Goal: Task Accomplishment & Management: Complete application form

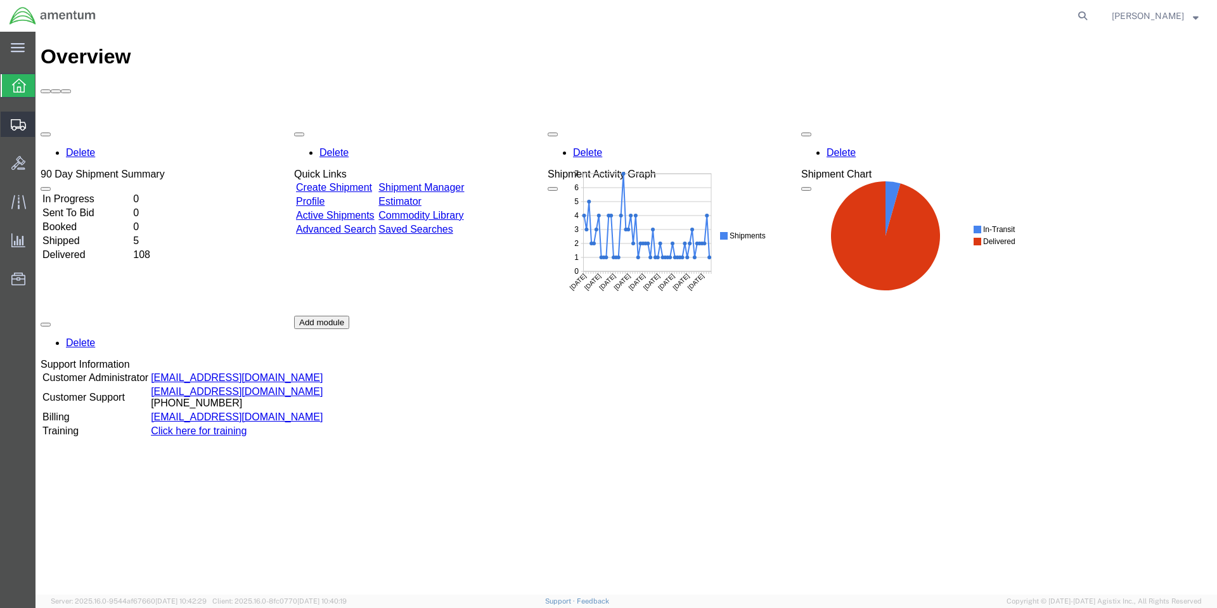
click at [0, 0] on span "Create Shipment" at bounding box center [0, 0] width 0 height 0
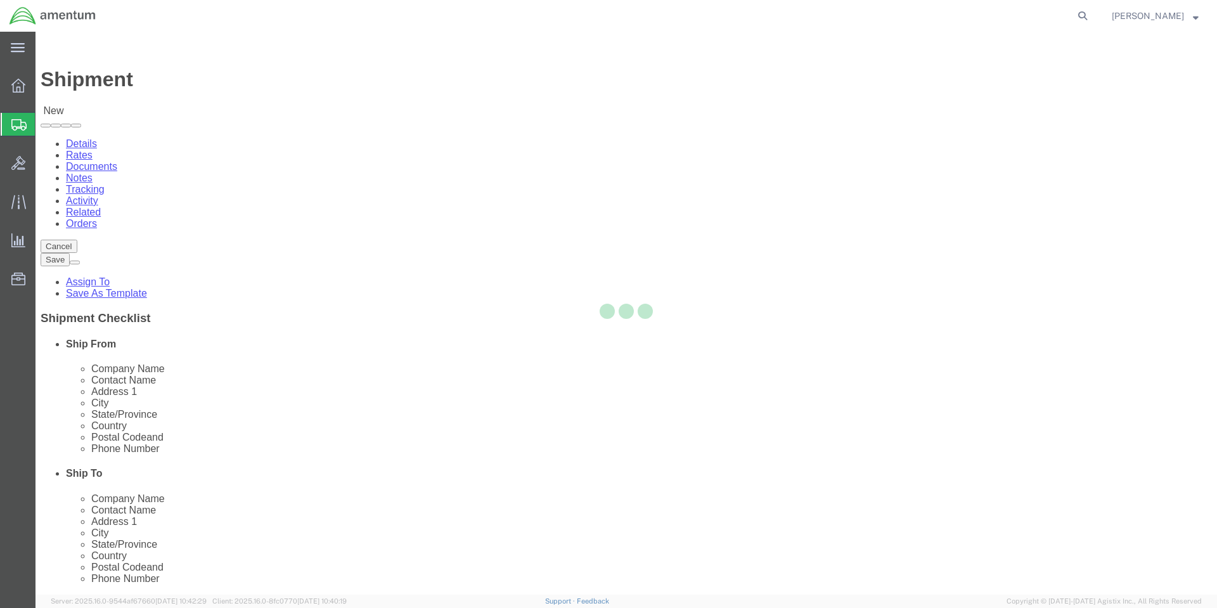
select select
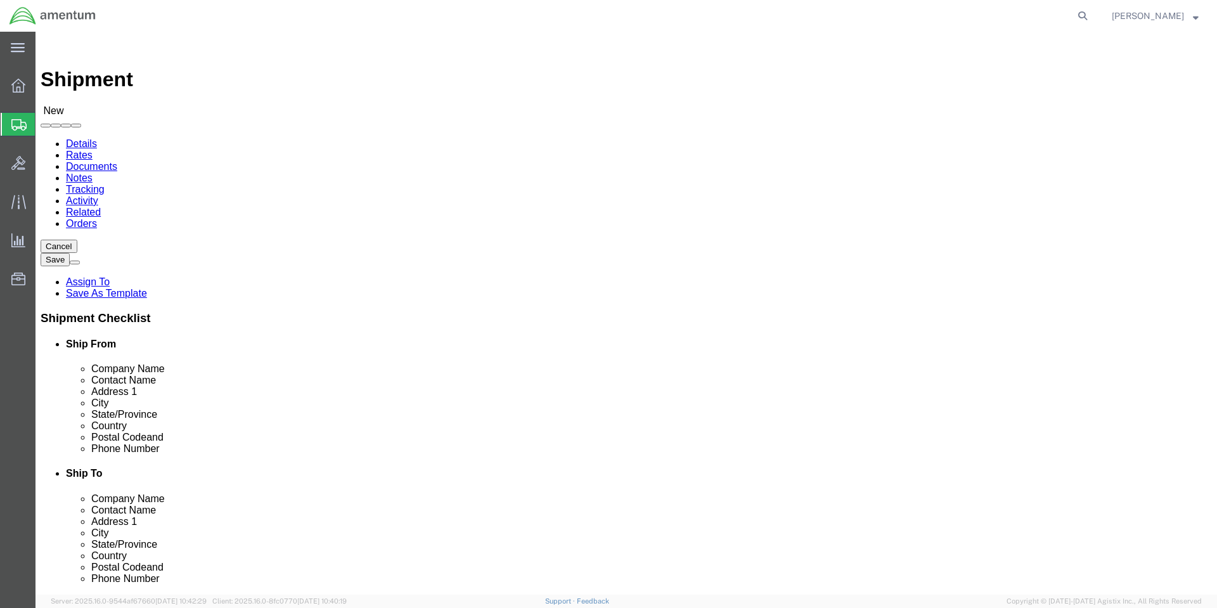
select select "MYPROFILE"
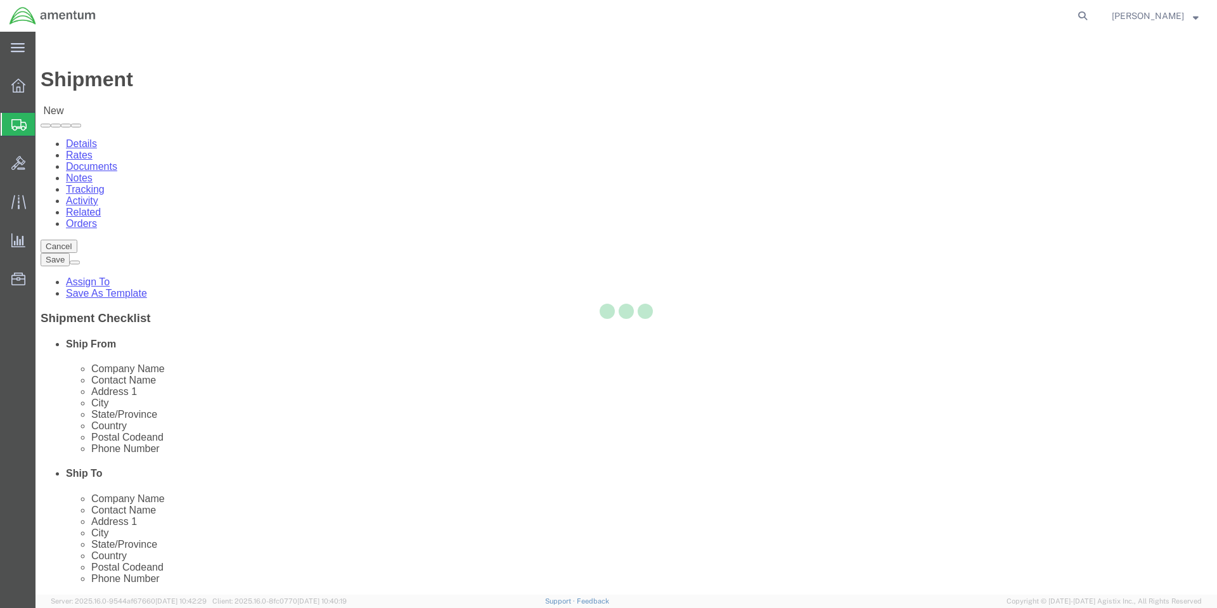
select select "CA"
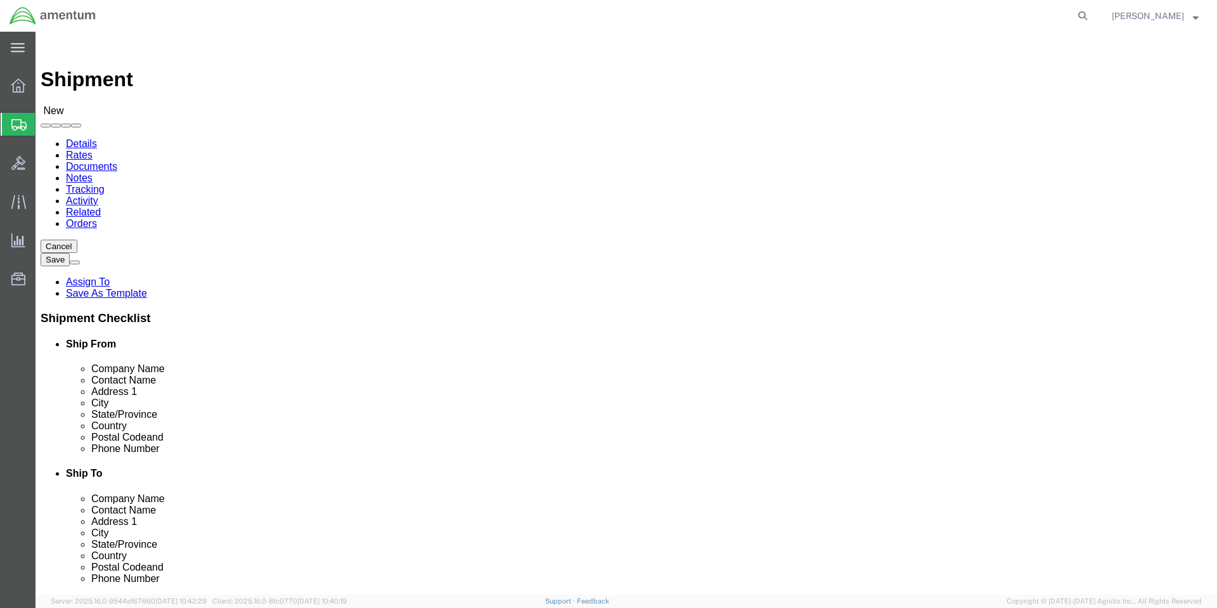
click input "text"
type input "SkyGeek Logistics Inc"
click input "text"
click div "Location My Profile Location [PHONE_NUMBER] [PHONE_NUMBER] [PHONE_NUMBER] [PHON…"
click input "Returns"
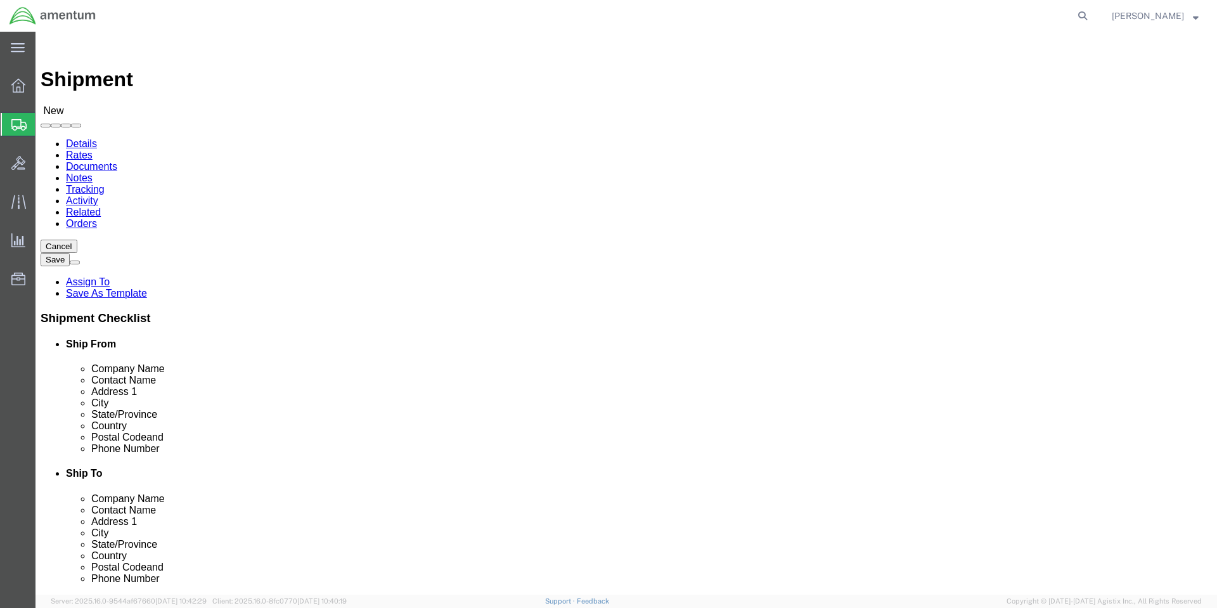
type input "Returns Department"
click input "text"
type input "[STREET_ADDRESS]"
type input "Lagrangeville"
type input "n"
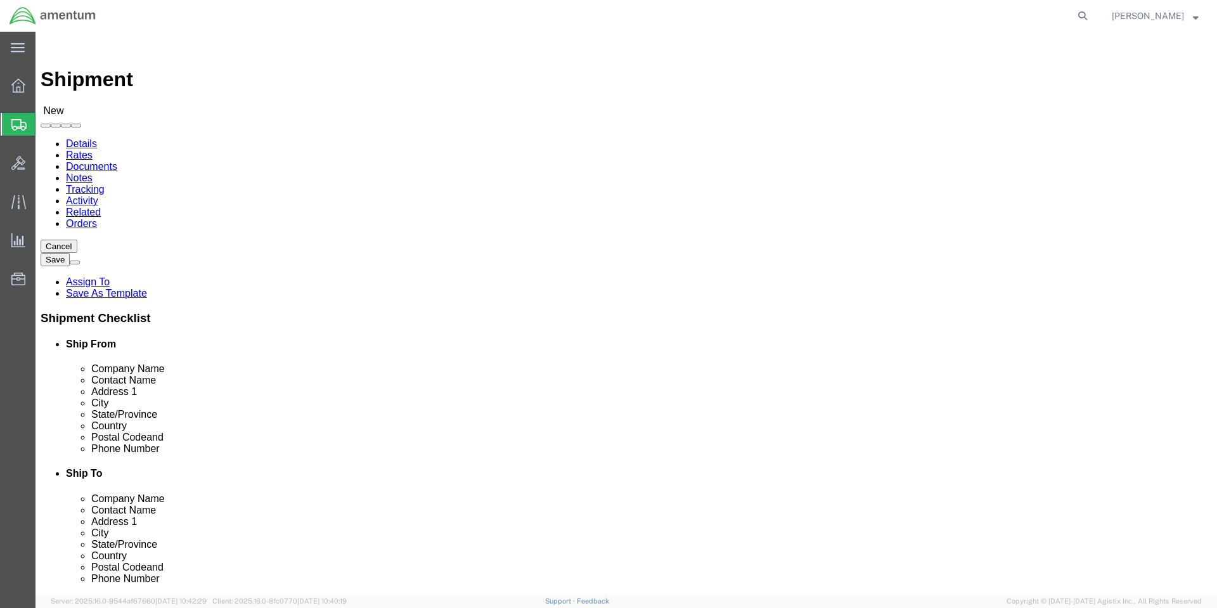
type input "n"
click input "Postal Code"
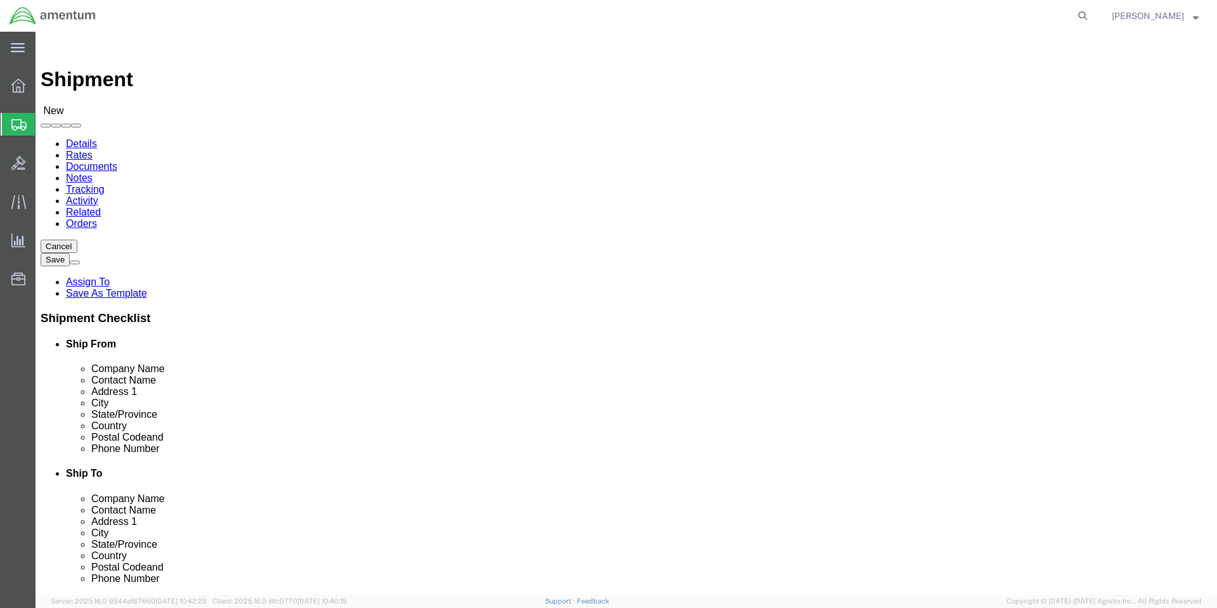
type input "12540"
click input "text"
paste input "[PHONE_NUMBER]"
type input "[PHONE_NUMBER]"
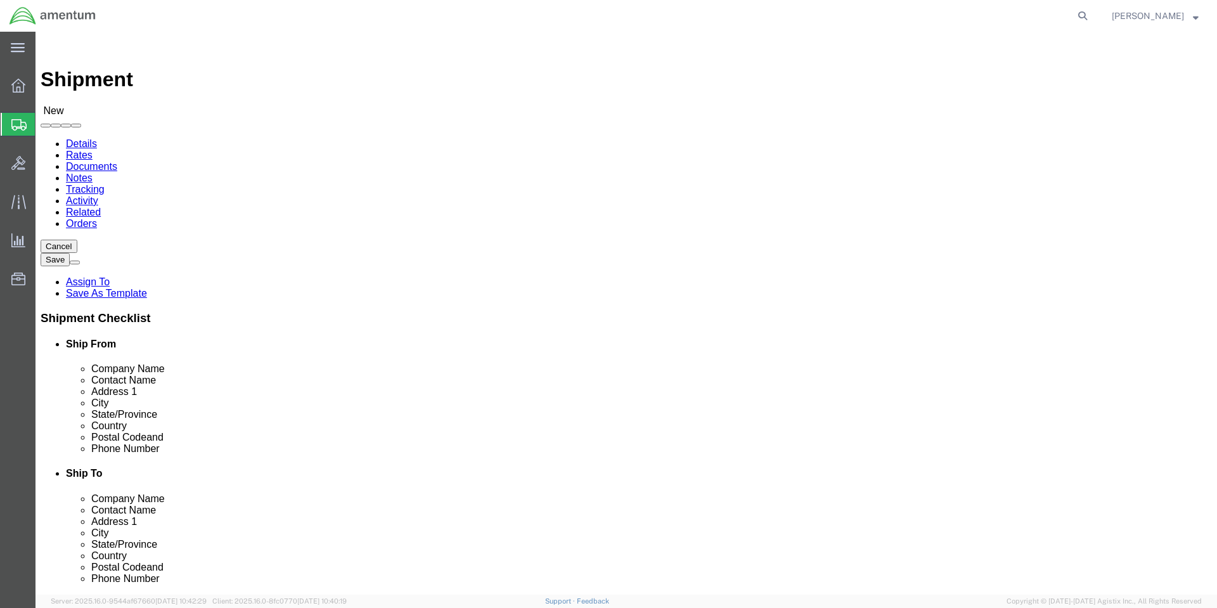
click label
click input "checkbox"
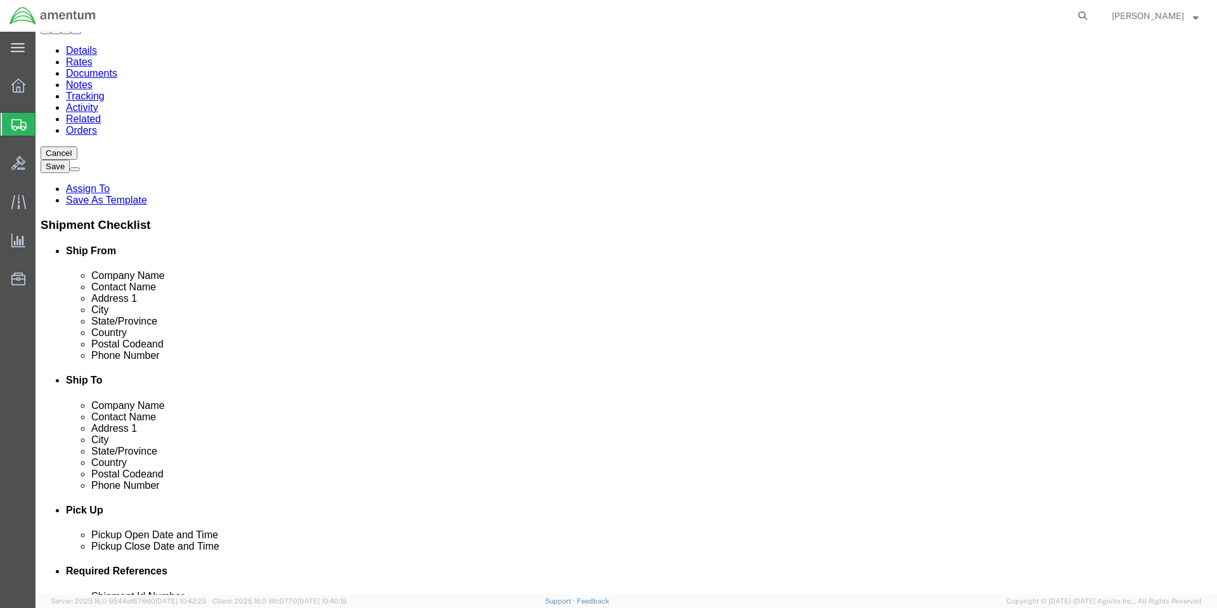
scroll to position [106, 0]
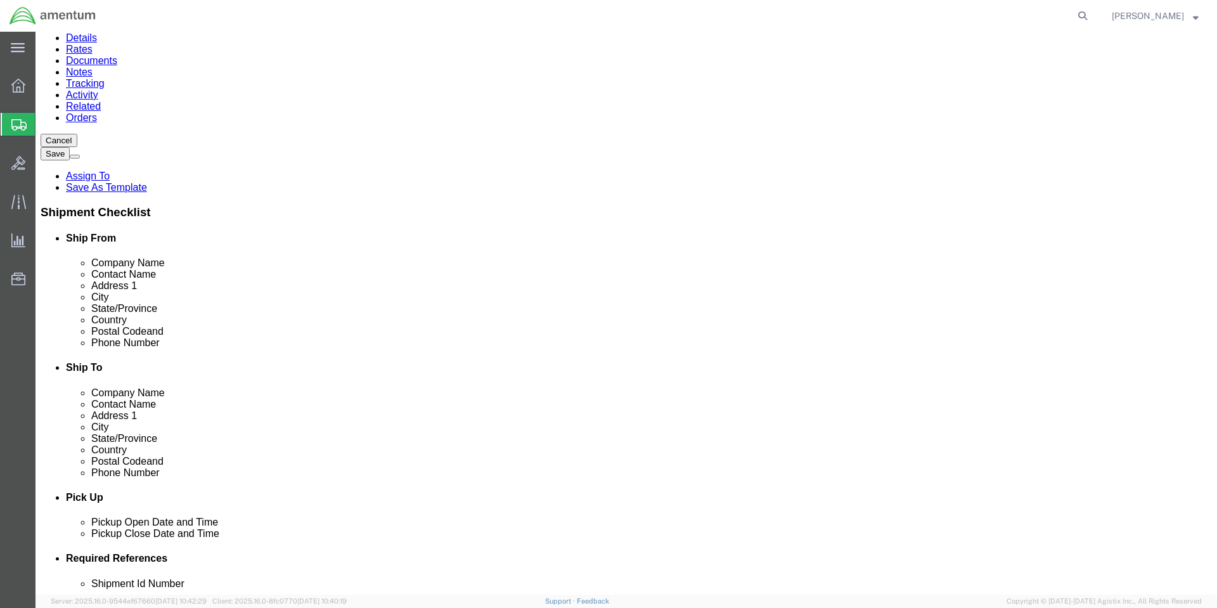
click input "checkbox"
checkbox input "false"
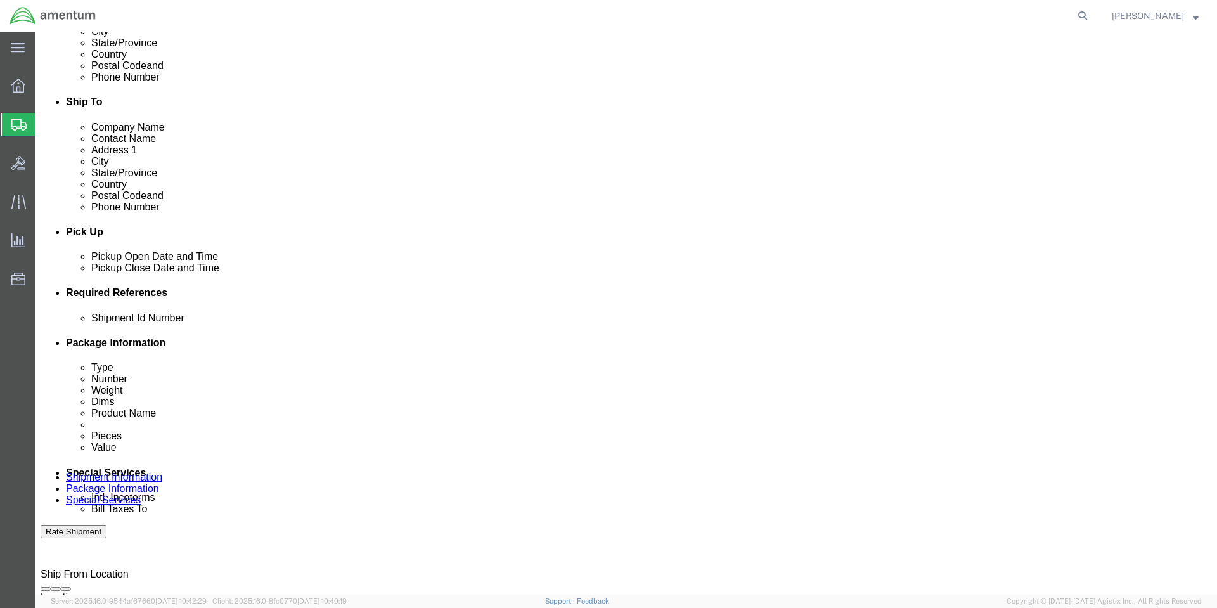
scroll to position [380, 0]
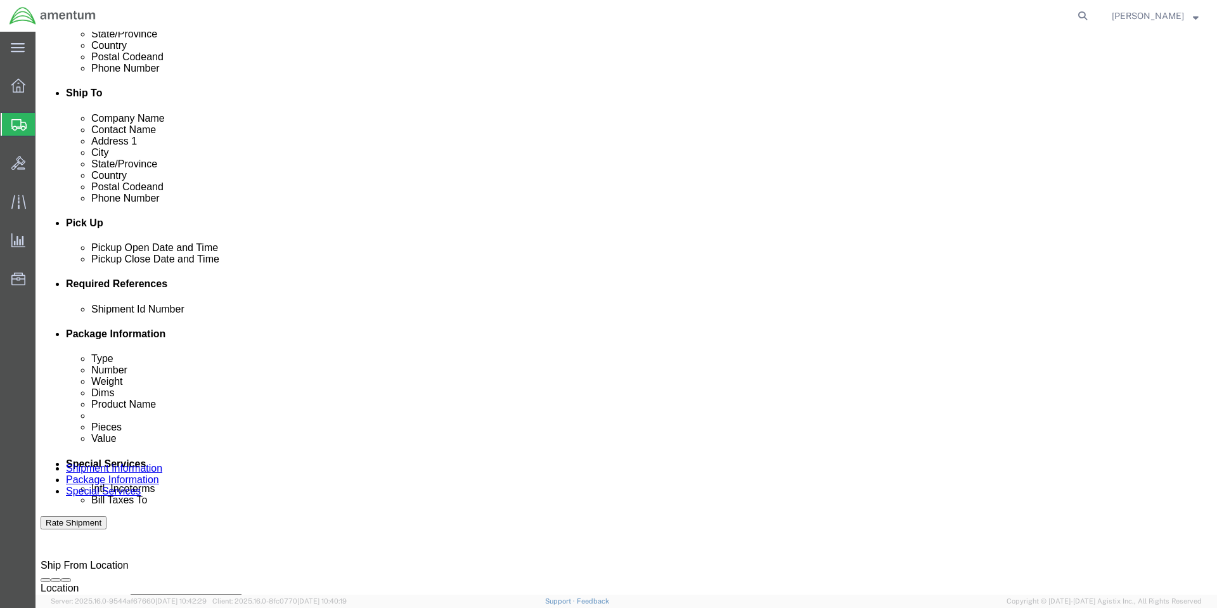
click div "[DATE] 9:00 AM"
type input "10:00 AM"
click button "Apply"
click input "text"
type input "1"
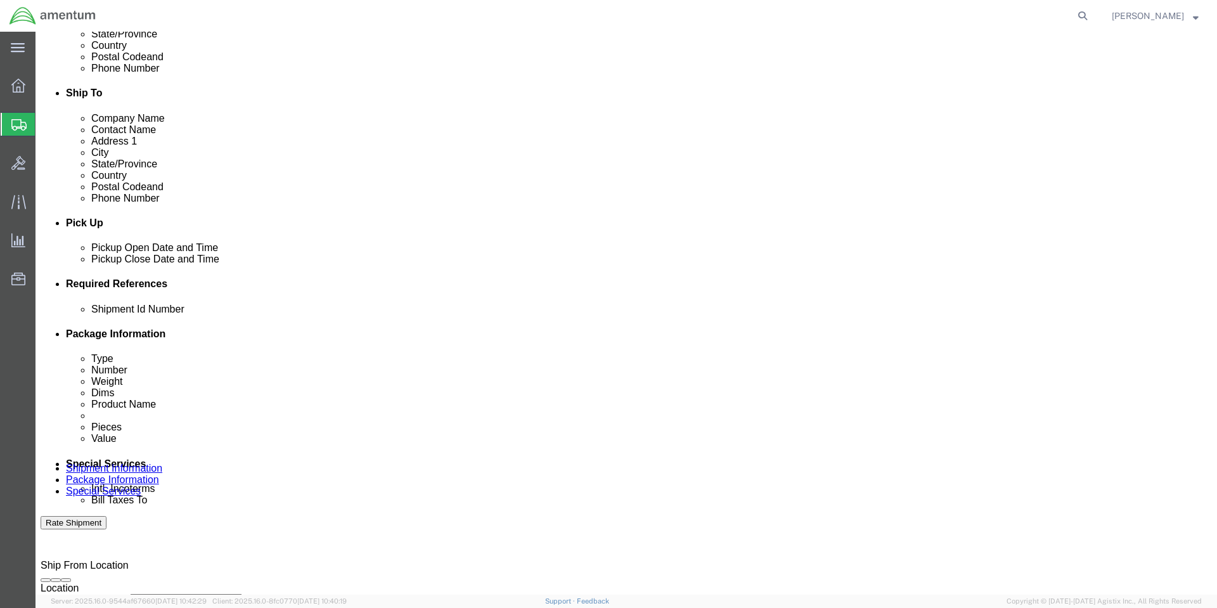
click button "Add reference"
drag, startPoint x: 871, startPoint y: 366, endPoint x: 858, endPoint y: 363, distance: 13.1
click button "Add reference"
click select "Select Account Type Activity ID Airline Appointment Number ASN Batch Request # …"
select select "RMA"
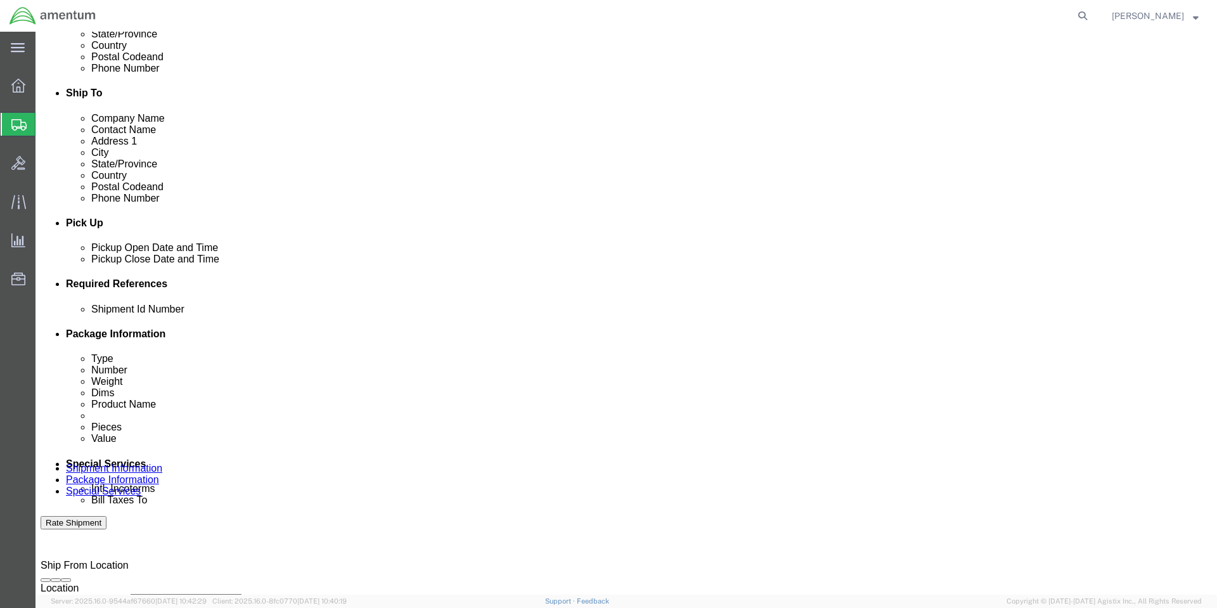
click select "Select Account Type Activity ID Airline Appointment Number ASN Batch Request # …"
click input "text"
type input "7872"
click select "Select Account Type Activity ID Airline Appointment Number ASN Batch Request # …"
select select "PURCHORD"
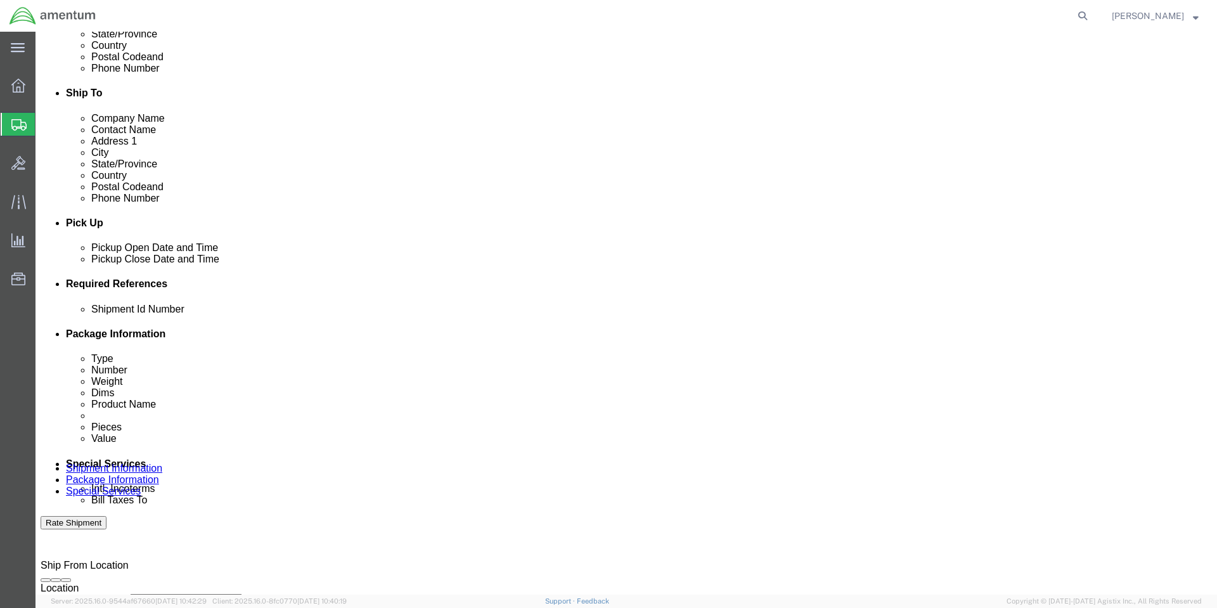
click select "Select Account Type Activity ID Airline Appointment Number ASN Batch Request # …"
drag, startPoint x: 784, startPoint y: 397, endPoint x: 780, endPoint y: 387, distance: 10.8
click input "text"
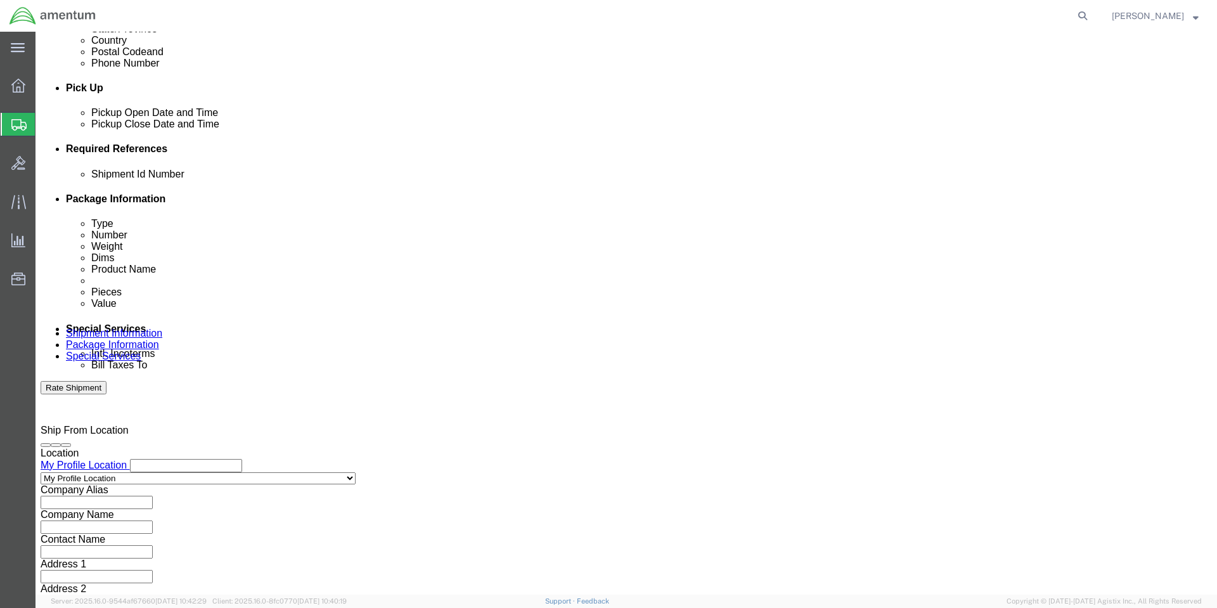
scroll to position [526, 0]
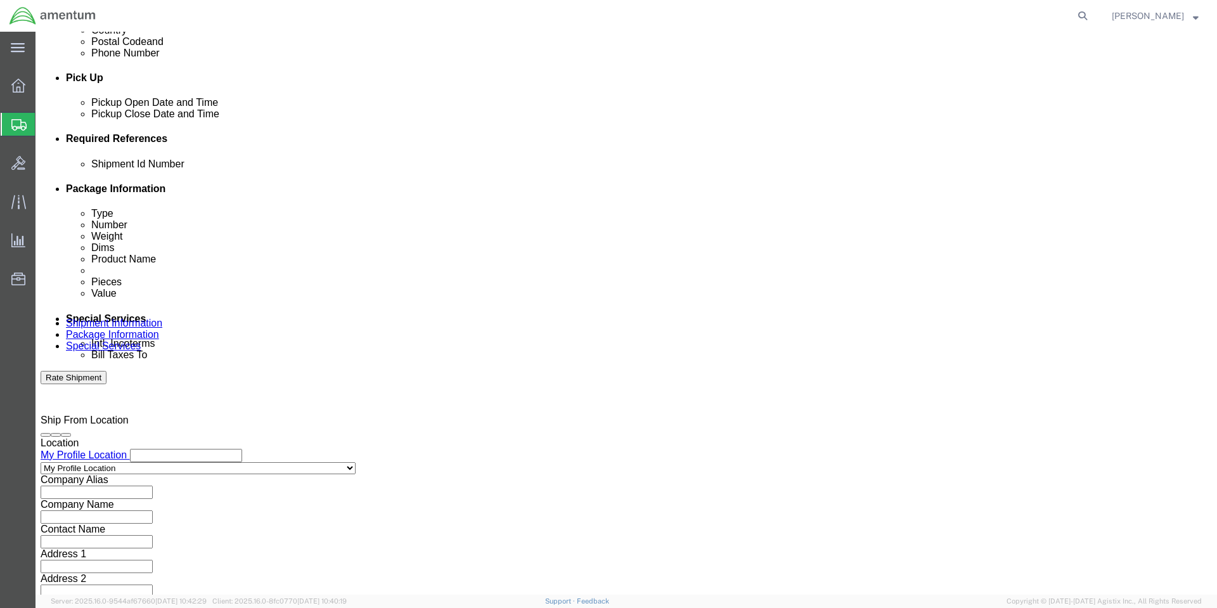
type input "DLAN019599"
click button "Continue"
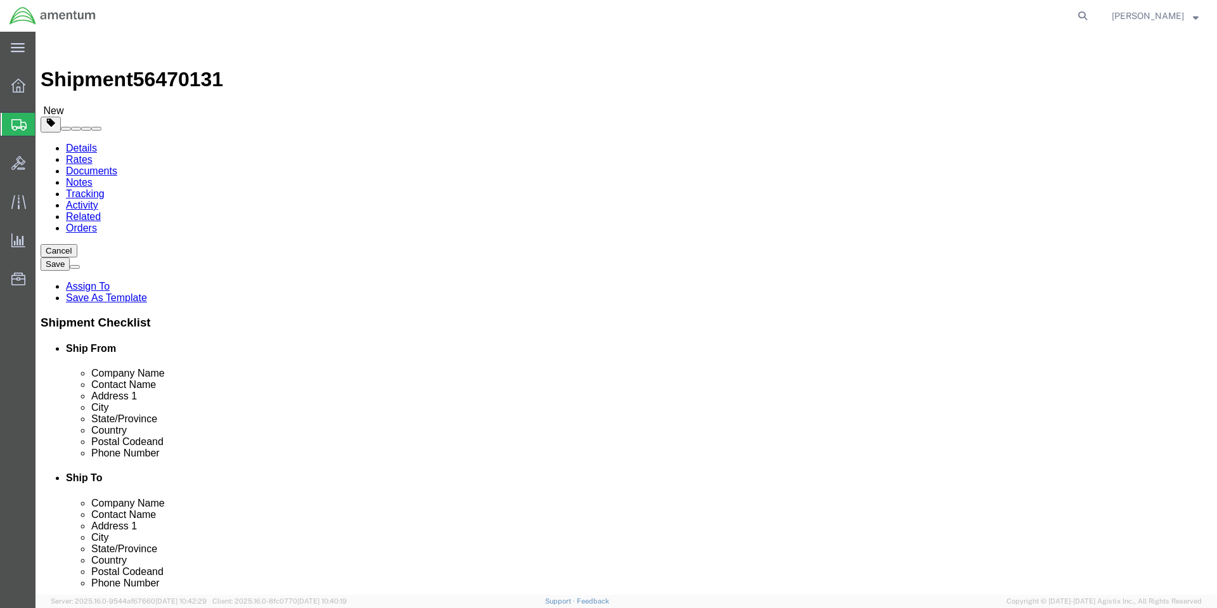
click select "Select BCK Boxes Bale(s) Basket(s) Bolt(s) Bottle(s) Buckets Bulk Bundle(s) Can…"
select select "PSNS"
click select "Select BCK Boxes Bale(s) Basket(s) Bolt(s) Bottle(s) Buckets Bulk Bundle(s) Can…"
click input "text"
type input "8"
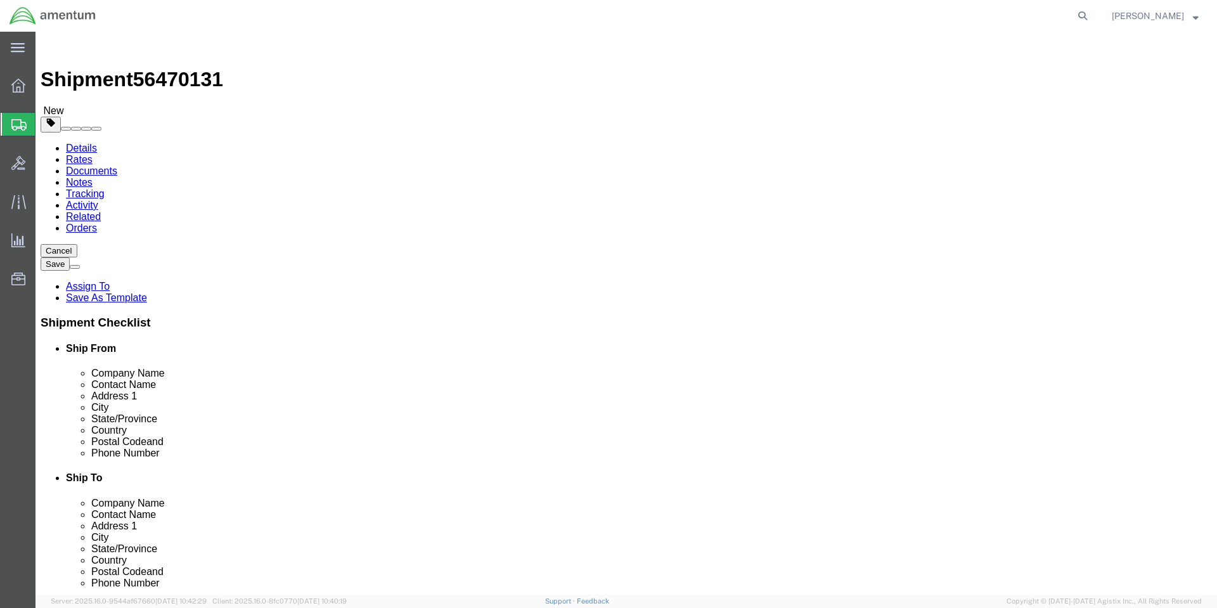
type input "47"
type input "40"
type input "27"
click div "Package Content # 1 1 x Pallet(s) Standard (Not Stackable) Package Type Select …"
click input "0.00"
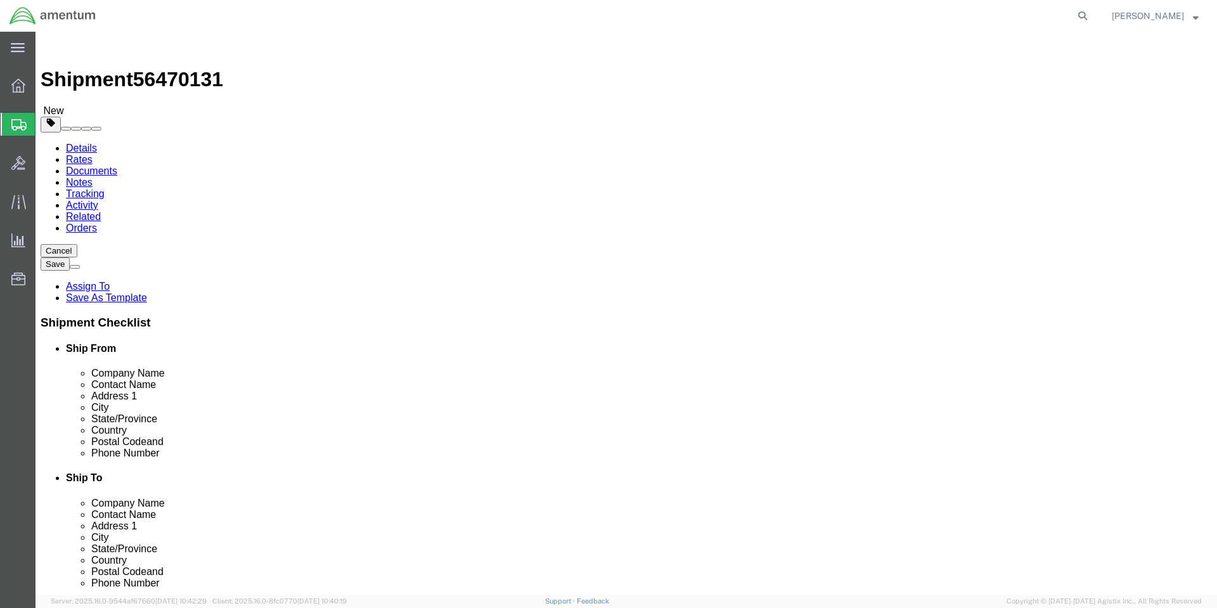
click input "0.00"
type input "0"
type input "330"
click link "Add Content"
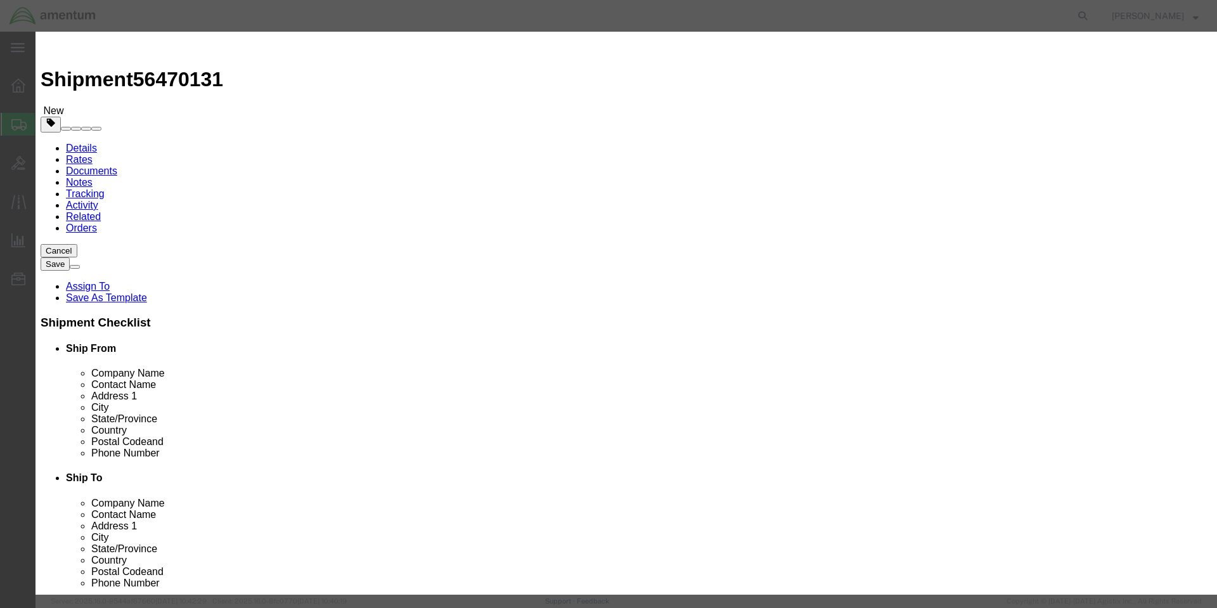
click input "text"
type input "SGP204669"
type input "46"
type input "500"
select select "USD"
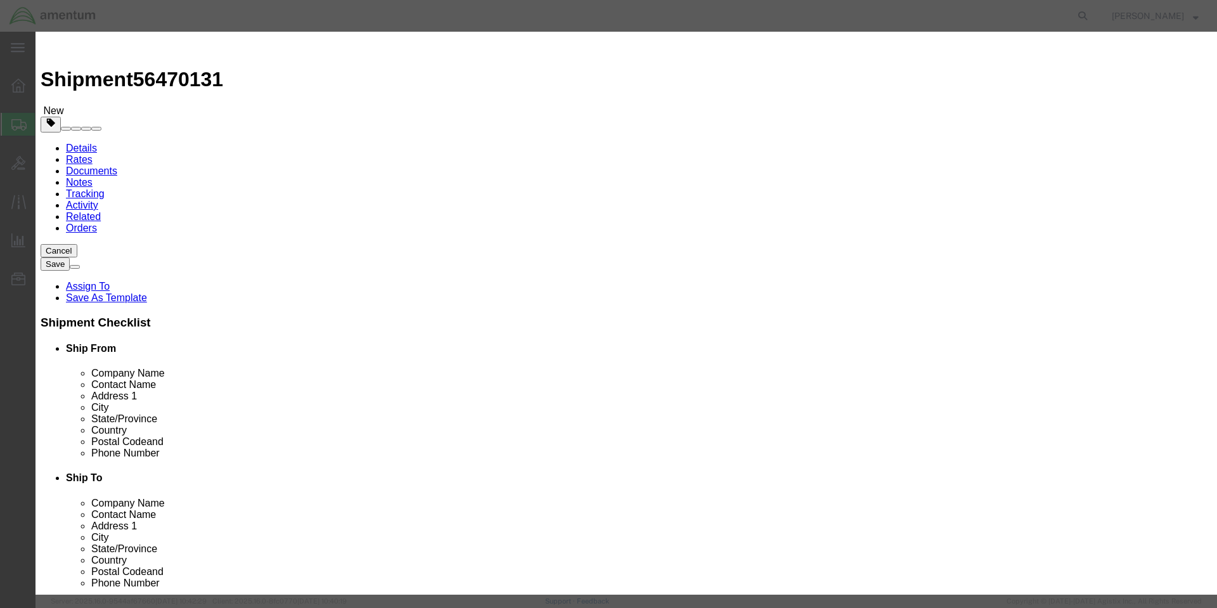
click input "500"
type input "5"
click input "1200"
type input "1500"
click textarea
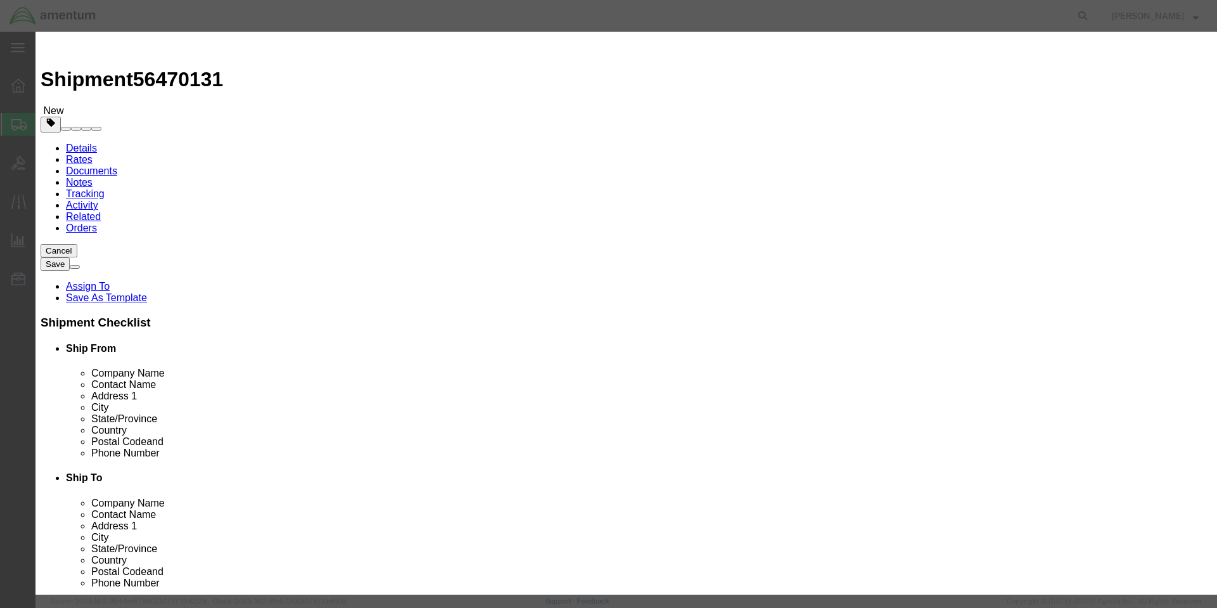
type textarea "PAINT THINER 1GL"
click select "Select 50 55 60 65 70 85 92.5 100 125 175 250 300 400"
select select "92.5"
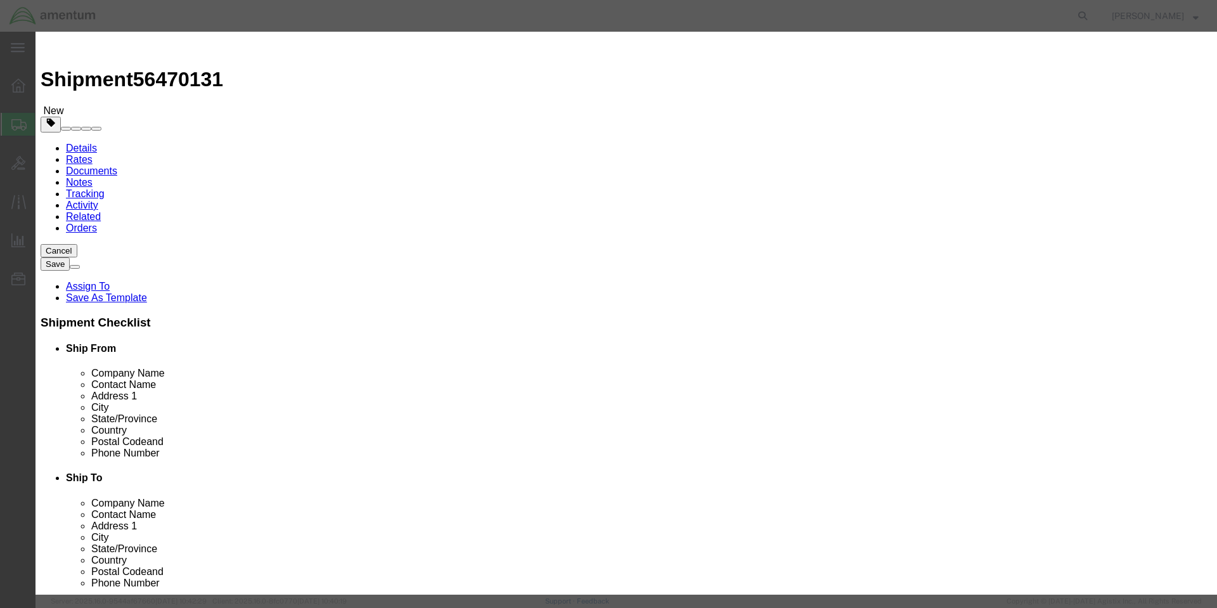
click select "Select 50 55 60 65 70 85 92.5 100 125 175 250 300 400"
click input "checkbox"
checkbox input "true"
click input "text"
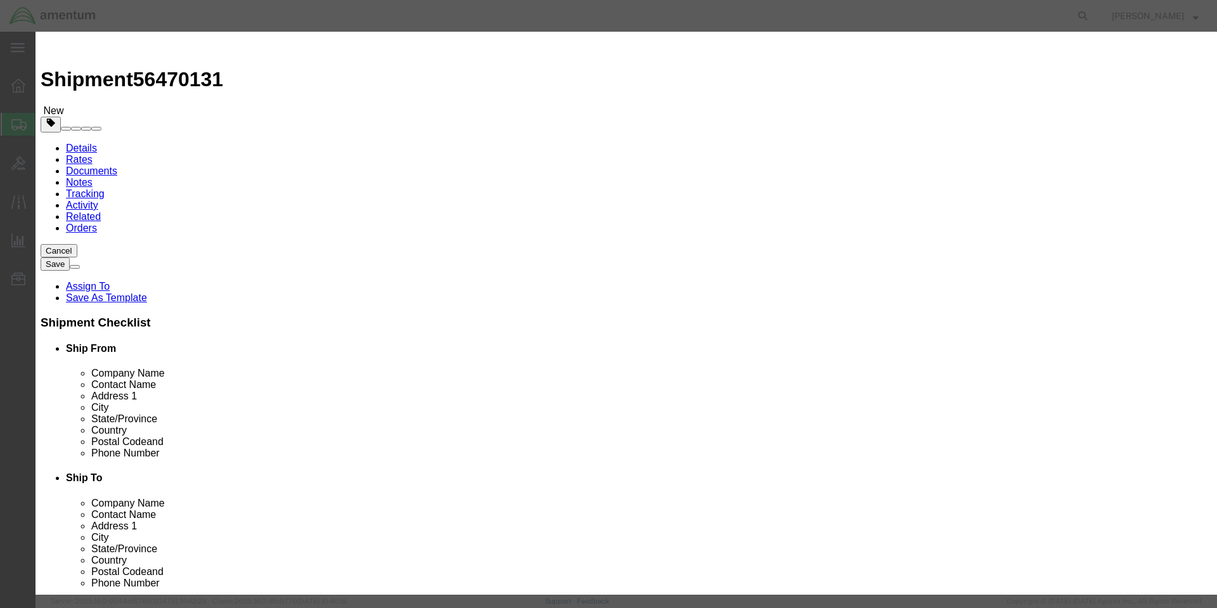
type input "1263"
drag, startPoint x: 448, startPoint y: 304, endPoint x: 348, endPoint y: 304, distance: 99.6
click div "Proper Shipping Name 1263"
click input "PAINT RELATED MATERIAL, FLAMMABLE [MEDICAL_DATA]"
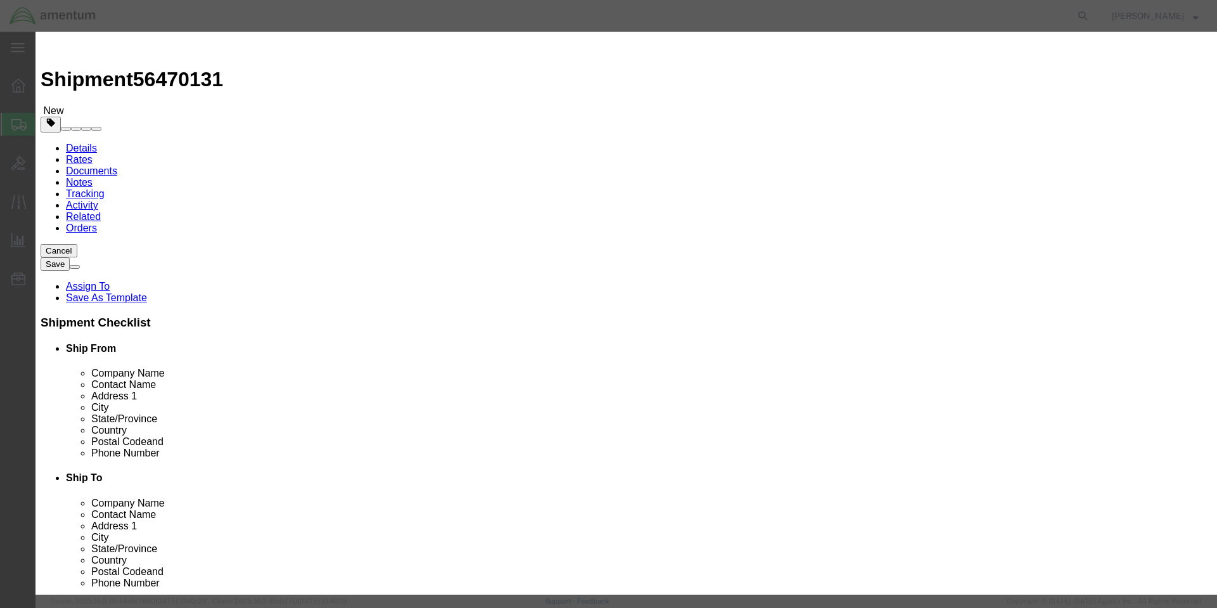
scroll to position [0, 0]
type input "PAINT RELATED MATERIAL"
click link "Hazmat"
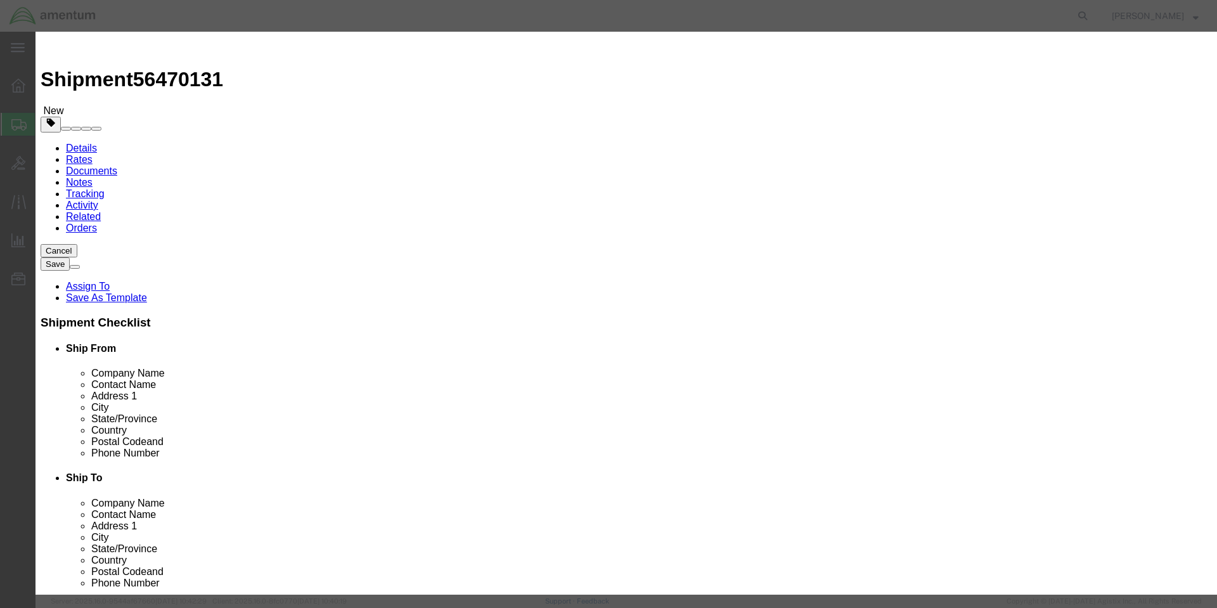
click input "text"
type input "1263"
click select "Select 1 Explosive 1.1 Explosive 1.2 Explosive 1.3 Explosive 1.4 Explosive 1.5 …"
select select "3 Flammable Liquid"
click select "Select 1 Explosive 1.1 Explosive 1.2 Explosive 1.3 Explosive 1.4 Explosive 1.5 …"
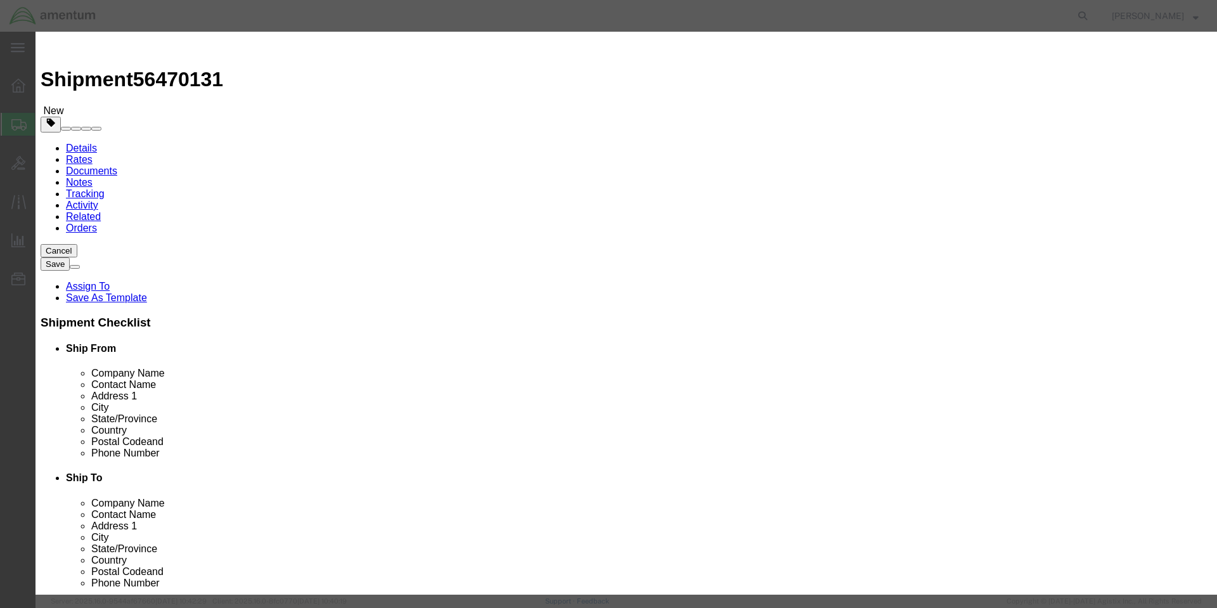
click select "Select 1 - Drums 2 - Reserved 3 - Jerricans 4 - Boxes 5 - Bags 6 - Composite Pa…"
select select "BOXES"
click select "Select 1 - Drums 2 - Reserved 3 - Jerricans 4 - Boxes 5 - Bags 6 - Composite Pa…"
click select "Container Material A - Steel (all types and surface treatments) B - Aluminum C …"
select select "FIBERBOARD"
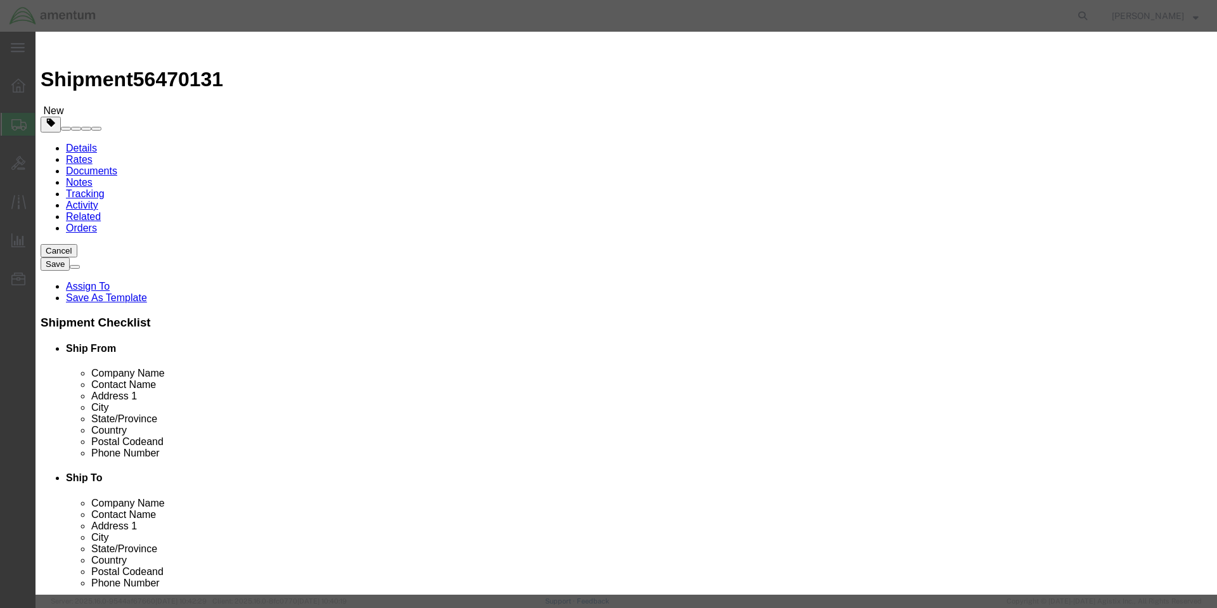
click select "Container Material A - Steel (all types and surface treatments) B - Aluminum C …"
click input "text"
type input "Amentun"
type input "[PERSON_NAME]"
type input "6195120413"
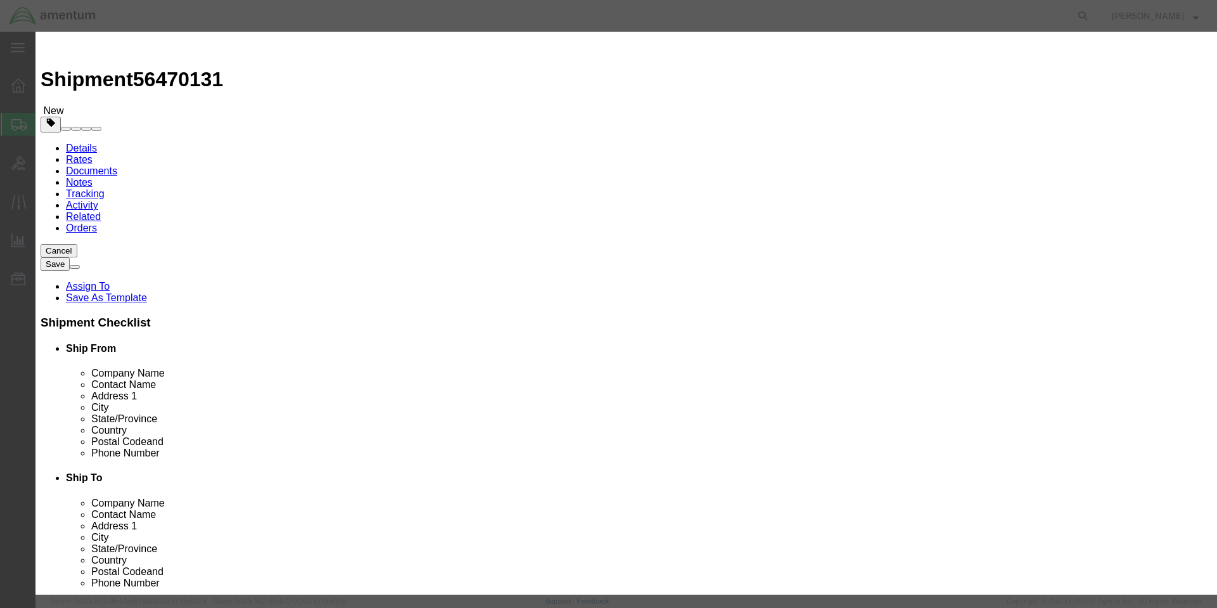
click input "Amentun"
type input "AMENTUM SERVICES, INC GOV"
click input "[PERSON_NAME]"
click input "6195120413"
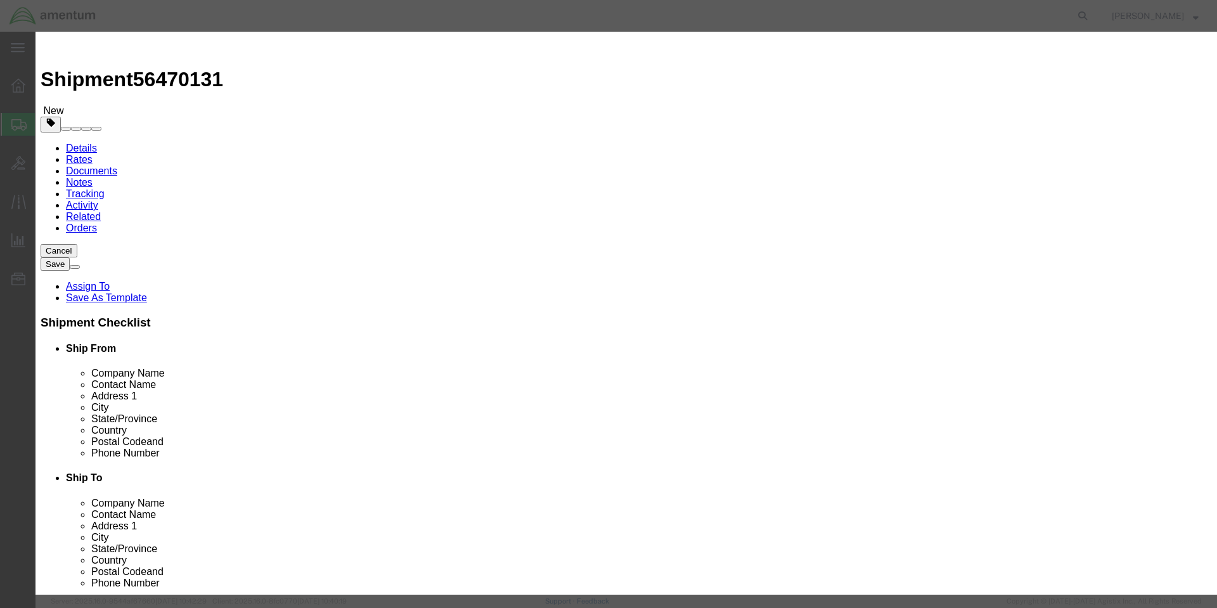
click div "Save & Add Another Save & Close Close"
click input "[PERSON_NAME]"
click div "Proper Shipping Name : This field is required. Commodity library Product Name S…"
click button "Save & Close"
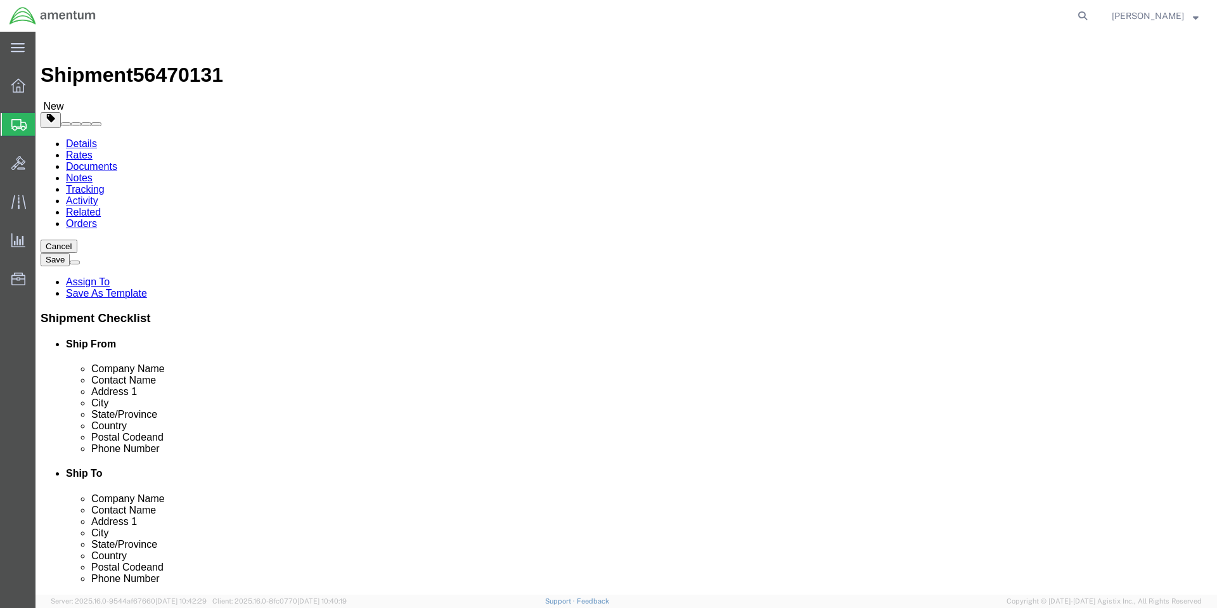
scroll to position [6, 0]
click button "Continue"
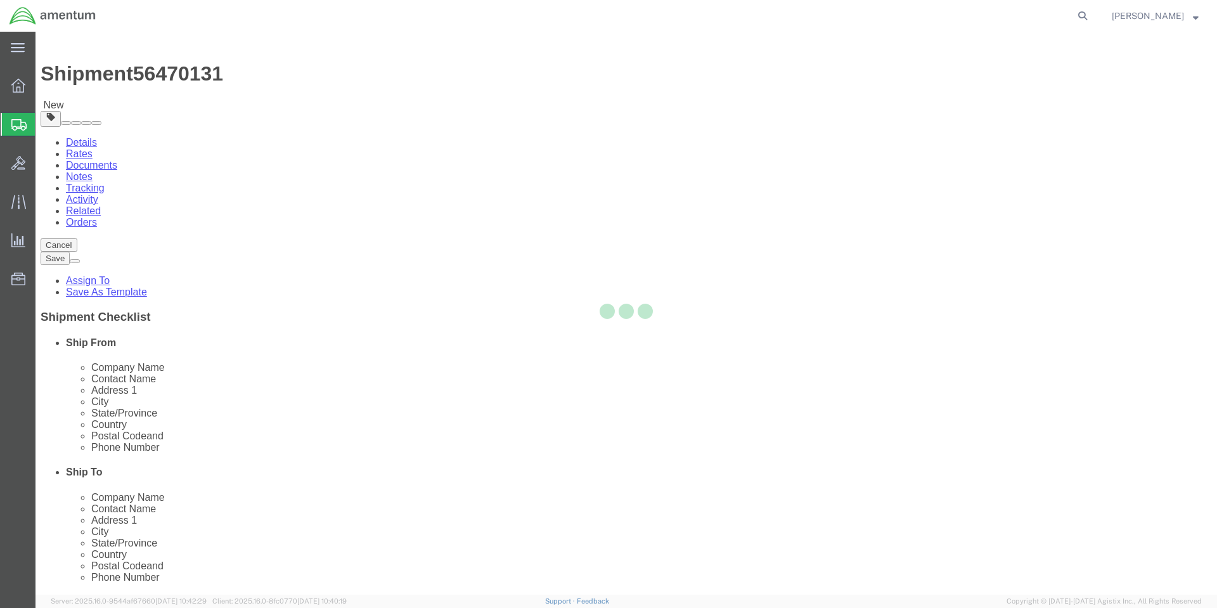
select select
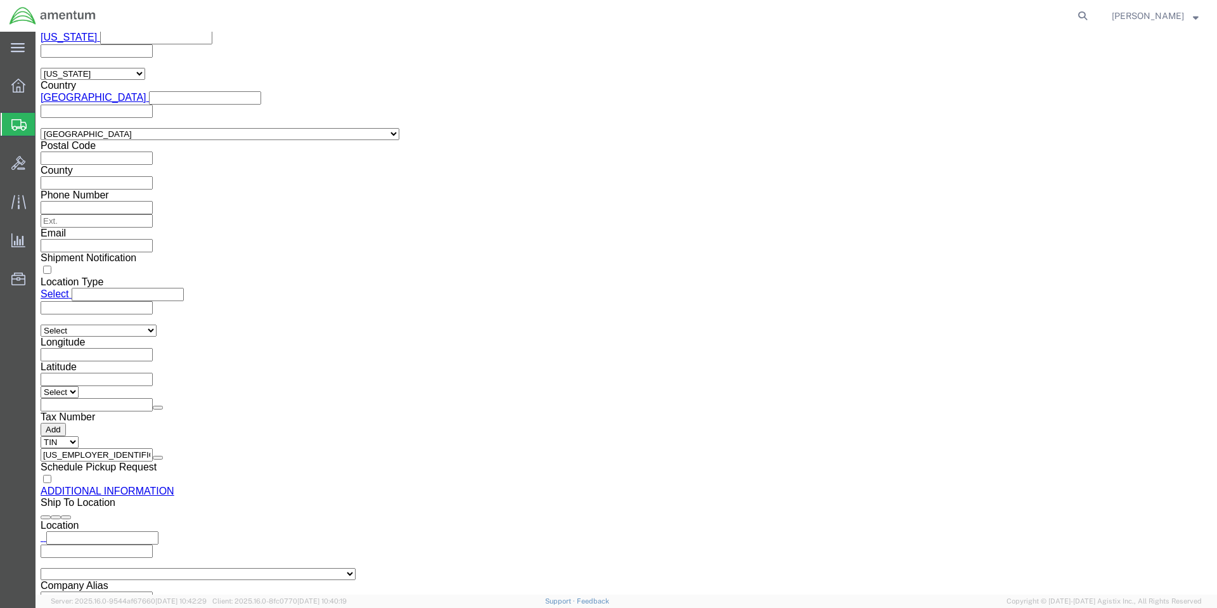
scroll to position [1190, 0]
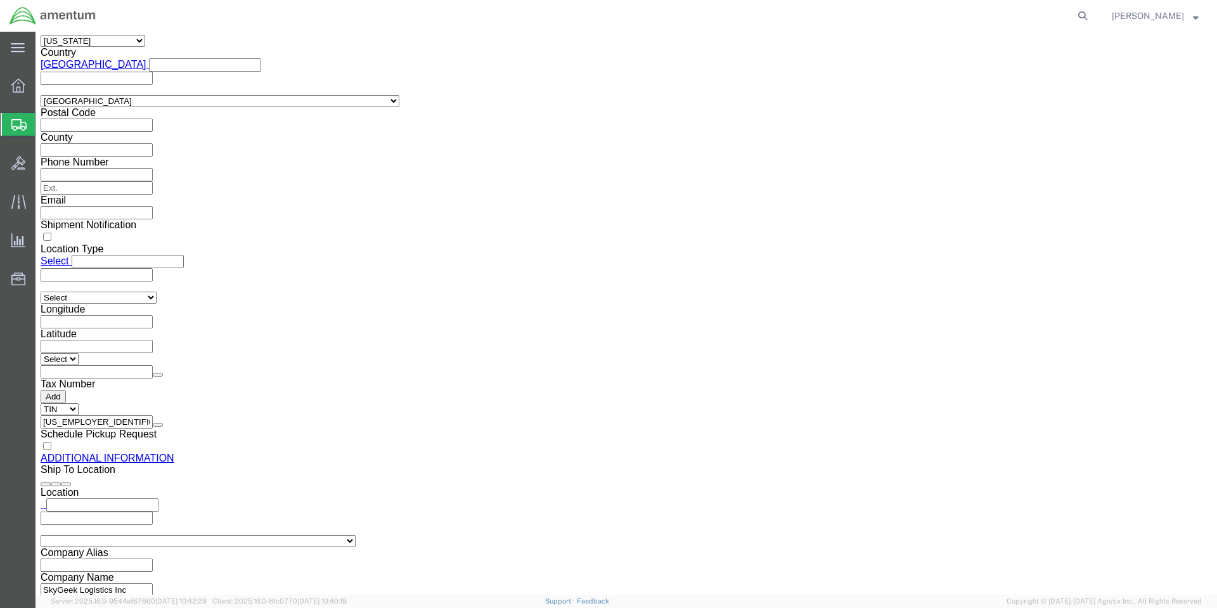
click button "Upload"
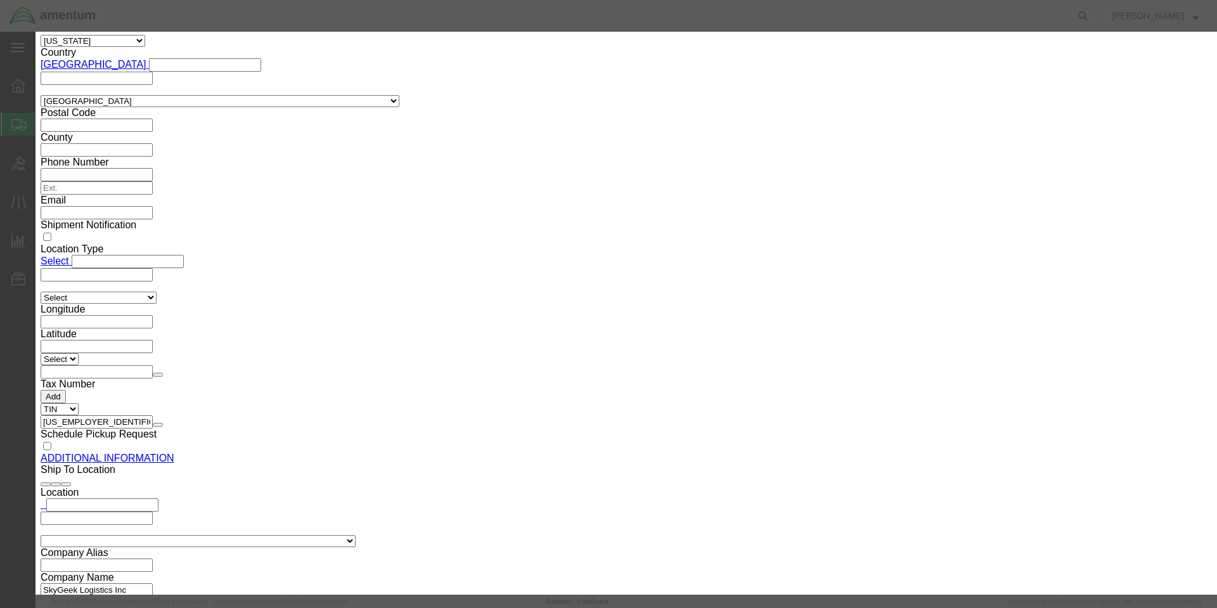
click button "Browse"
type input "C:\fakepath\SGP204669_SDS.pdf"
click at [5, 242] on agx-main-menu "main_menu Created with Sketch. Collapse Menu Overview Shipments Shipment Manage…" at bounding box center [18, 320] width 36 height 576
click button "Upload"
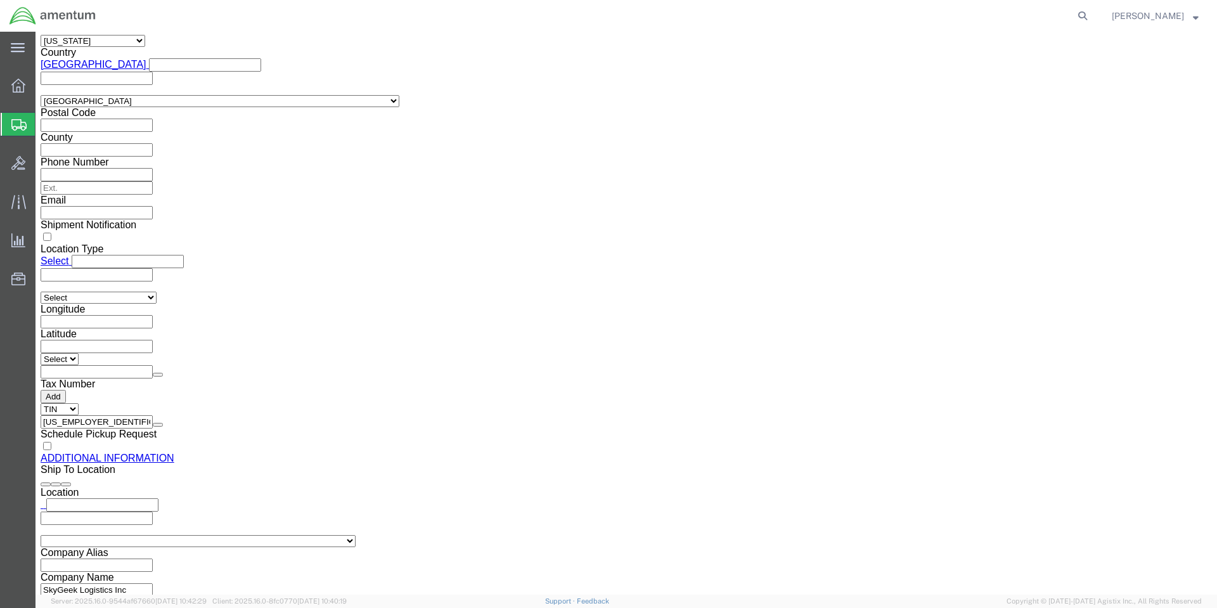
scroll to position [1221, 0]
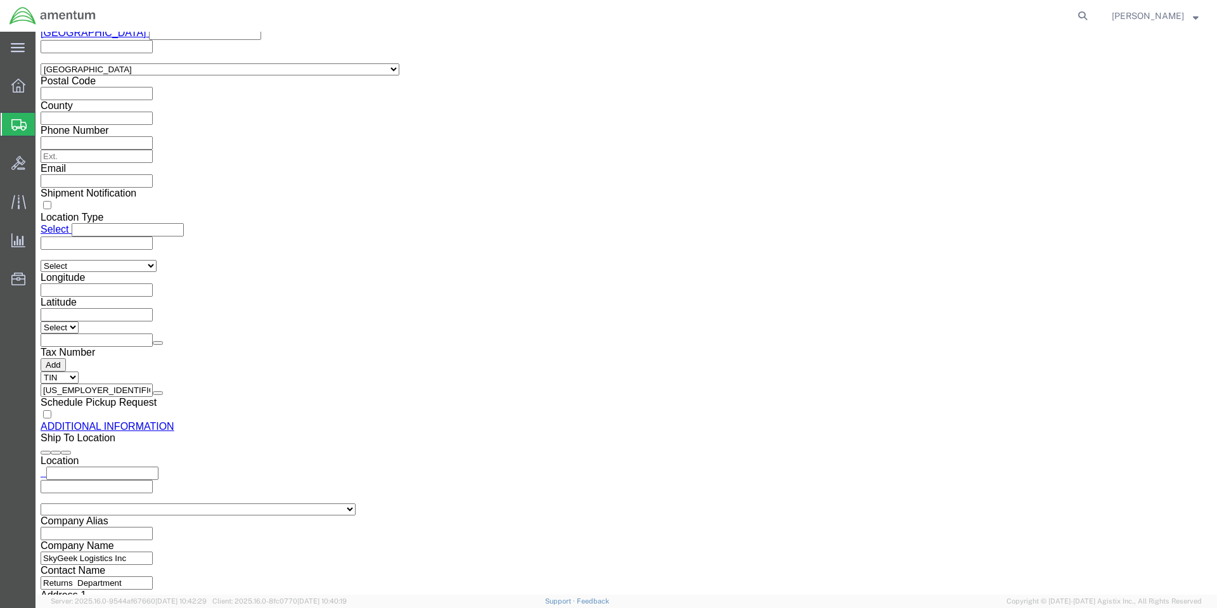
click button "Rate Shipment"
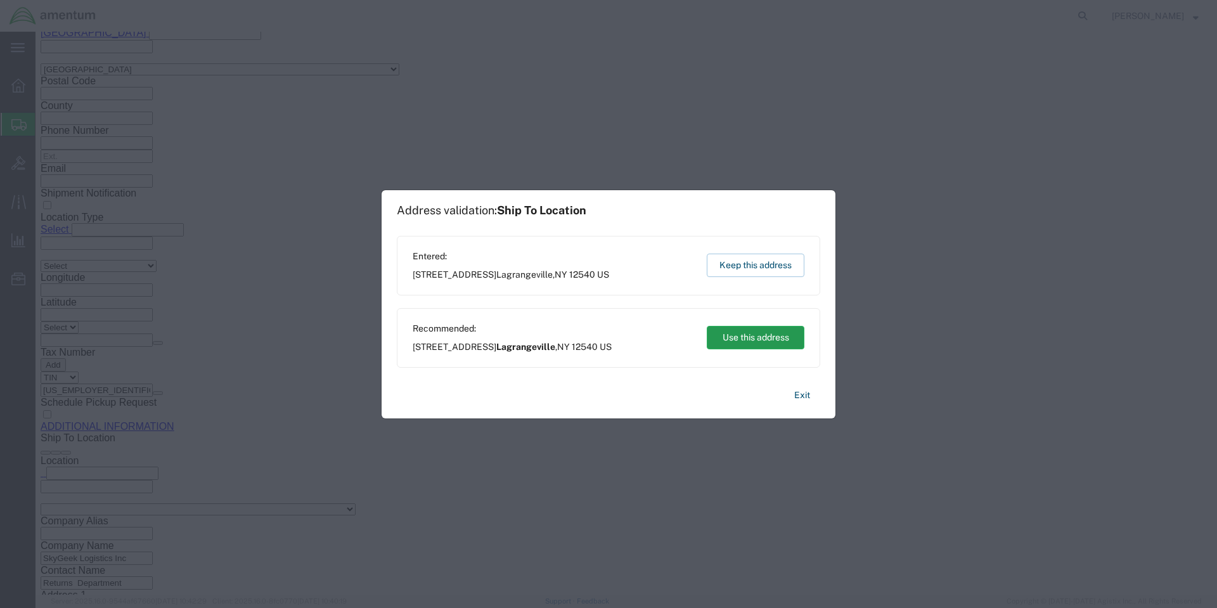
click at [755, 338] on button "Use this address" at bounding box center [756, 337] width 98 height 23
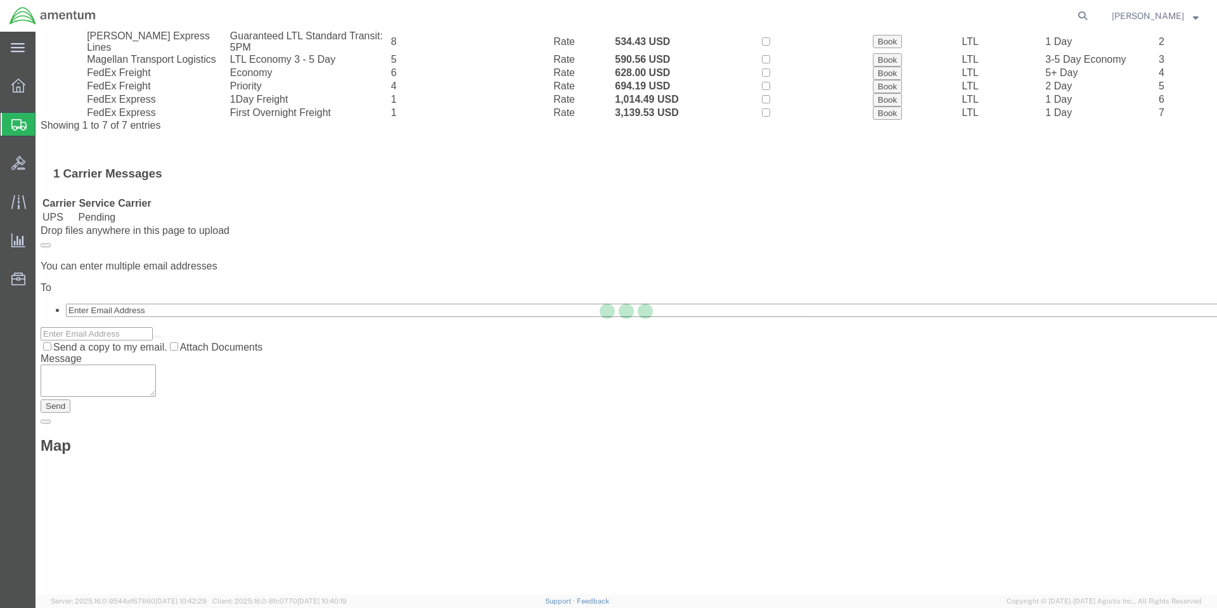
scroll to position [0, 0]
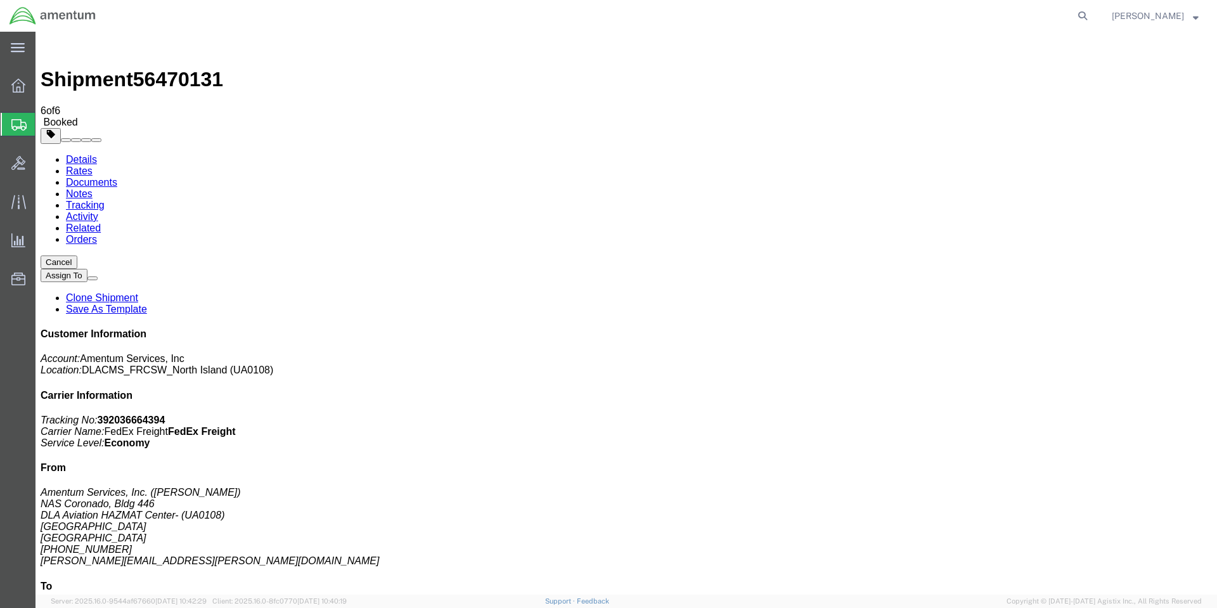
click at [81, 154] on link "Details" at bounding box center [81, 159] width 31 height 11
drag, startPoint x: 332, startPoint y: 136, endPoint x: 240, endPoint y: 138, distance: 92.6
click div "Ship To SkyGeek Logistics Inc (Returns Department) [STREET_ADDRESS] [PHONE_NUMB…"
copy address "SkyGeek Logistics Inc"
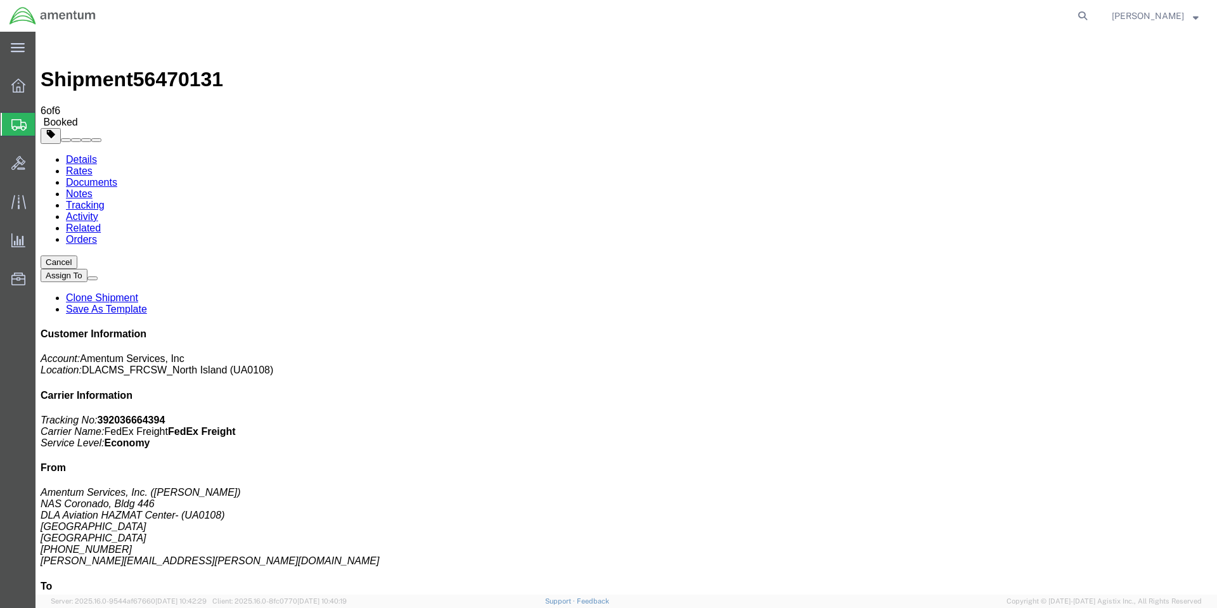
drag, startPoint x: 245, startPoint y: 149, endPoint x: 295, endPoint y: 149, distance: 50.1
click address "SkyGeek Logistics Inc (Returns Department) [STREET_ADDRESS] [PHONE_NUMBER]"
drag, startPoint x: 305, startPoint y: 145, endPoint x: 243, endPoint y: 151, distance: 61.8
click address "SkyGeek Logistics Inc (Returns Department) [STREET_ADDRESS] [PHONE_NUMBER]"
copy address "[STREET_ADDRESS]"
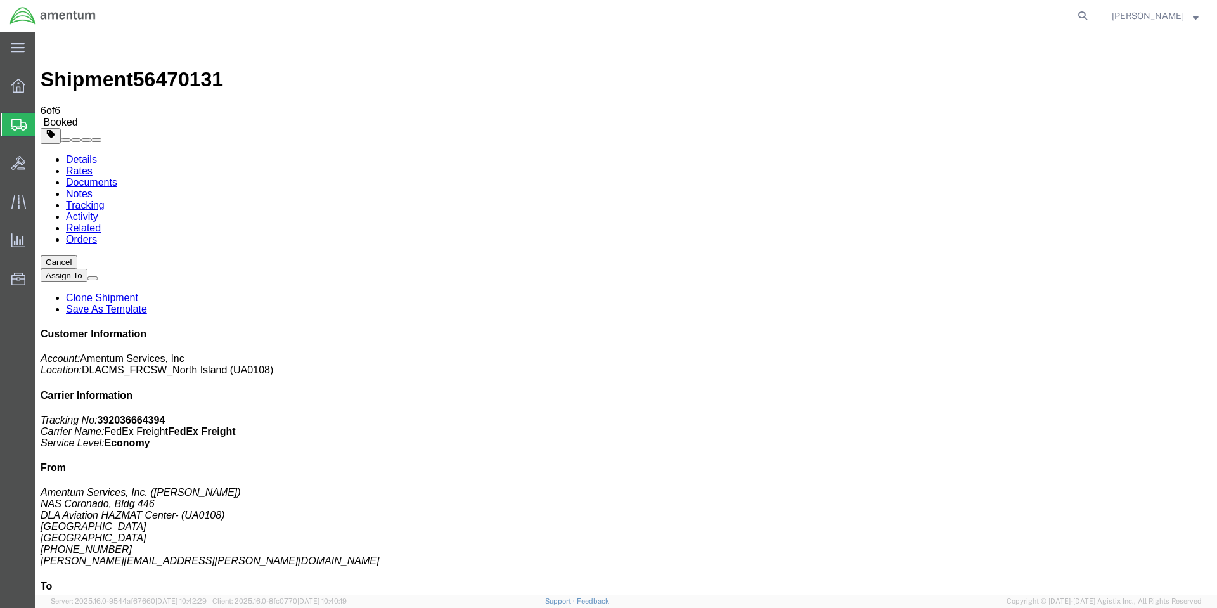
drag, startPoint x: 245, startPoint y: 159, endPoint x: 296, endPoint y: 166, distance: 51.8
click address "SkyGeek Logistics Inc (Returns Department) [STREET_ADDRESS] [PHONE_NUMBER]"
copy address "Lagrangeville"
click div "# 1 1 Pallet(s) Standard (Not Stackable) Total weight: 330.00 LBS ( dim ) Track…"
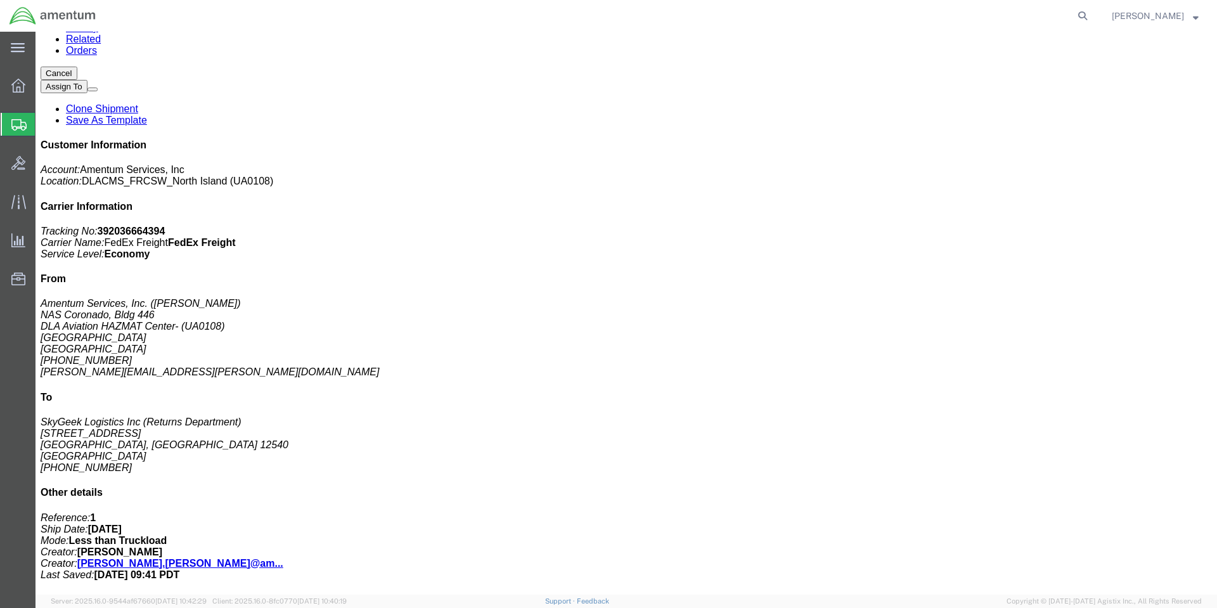
scroll to position [211, 0]
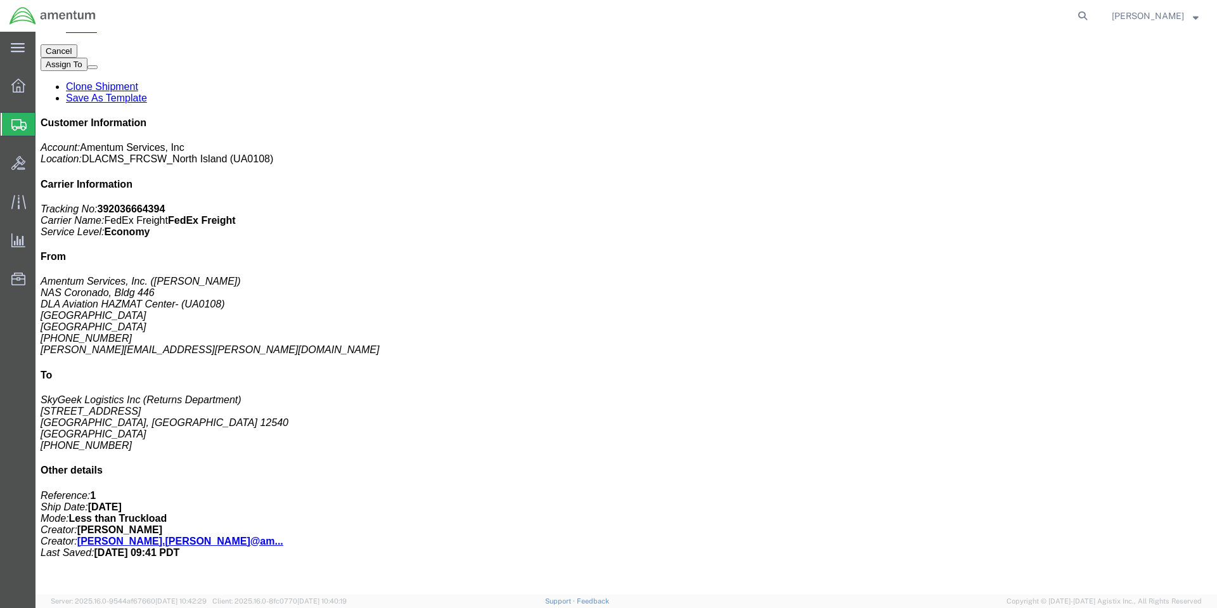
click b "1500.00 USD"
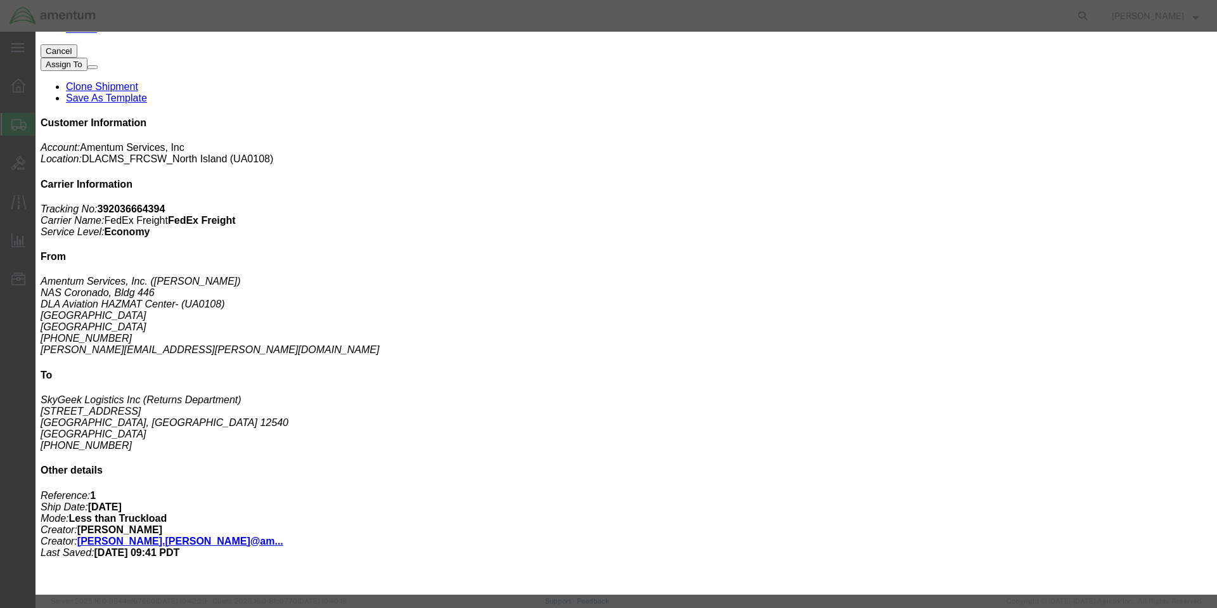
drag, startPoint x: 254, startPoint y: 137, endPoint x: 368, endPoint y: 138, distance: 114.8
click b "PAINT RELATED MATERIAL"
copy b "PAINT RELATED MATERIAL"
